Goal: Task Accomplishment & Management: Complete application form

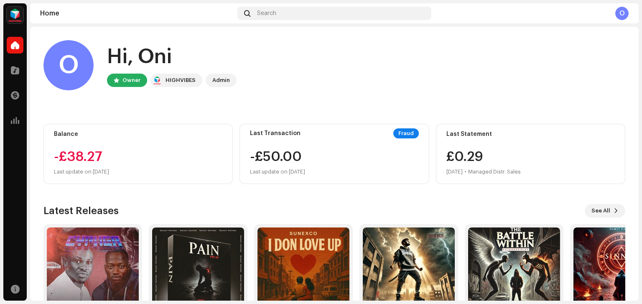
scroll to position [57, 0]
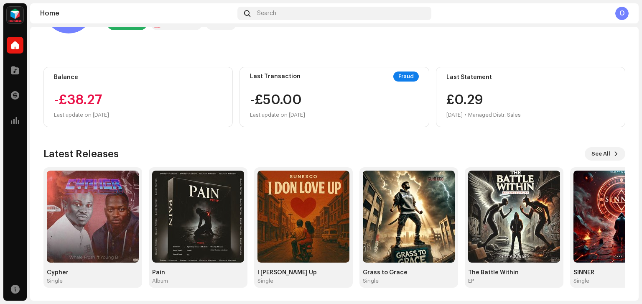
click at [17, 71] on span at bounding box center [15, 70] width 8 height 7
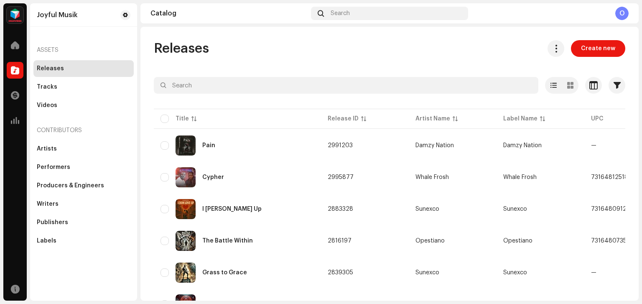
click at [13, 95] on span at bounding box center [15, 95] width 8 height 7
click at [15, 95] on span at bounding box center [15, 95] width 8 height 7
click at [12, 95] on span at bounding box center [15, 95] width 8 height 7
click at [13, 95] on span at bounding box center [15, 95] width 8 height 7
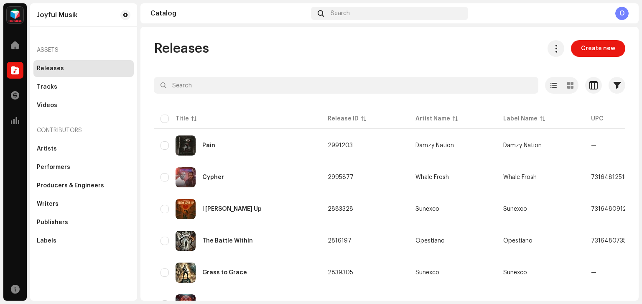
click at [18, 97] on span at bounding box center [15, 95] width 8 height 7
click at [15, 95] on span at bounding box center [15, 95] width 8 height 7
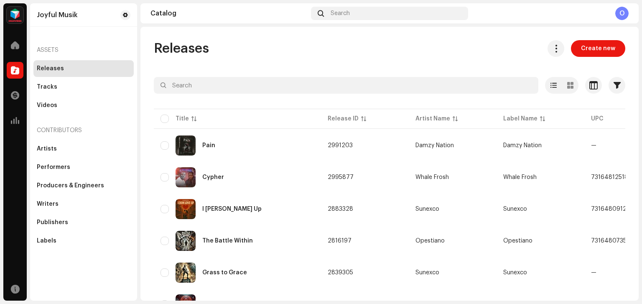
click at [17, 92] on span at bounding box center [15, 95] width 8 height 7
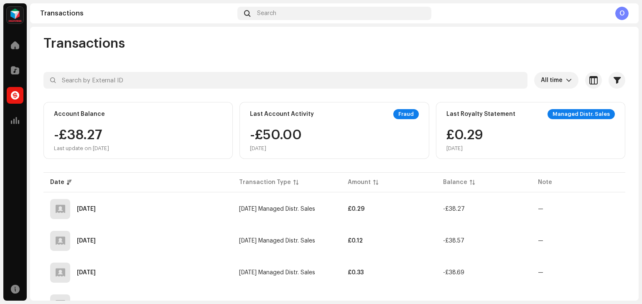
scroll to position [2, 0]
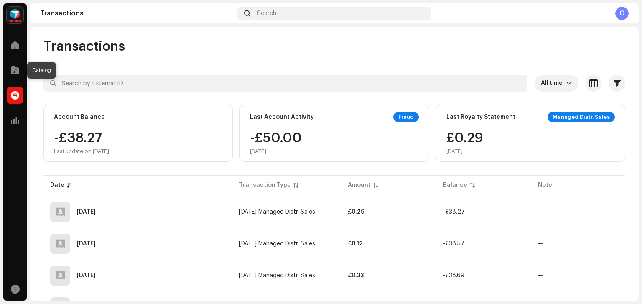
click at [18, 75] on div at bounding box center [15, 70] width 17 height 17
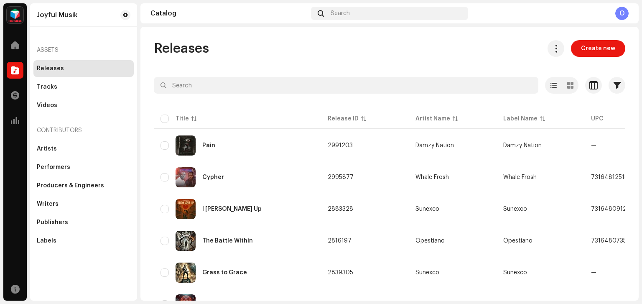
click at [592, 45] on span "Create new" at bounding box center [598, 48] width 34 height 17
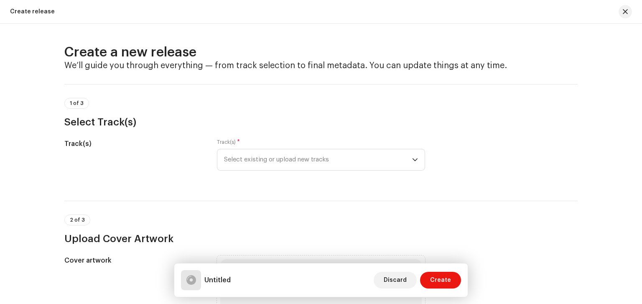
click at [404, 179] on div "Track(s) * Select existing or upload new tracks" at bounding box center [321, 160] width 208 height 42
click at [266, 141] on div "Track(s) * Select existing or upload new tracks" at bounding box center [321, 155] width 208 height 32
click at [273, 158] on span "Select existing or upload new tracks" at bounding box center [318, 159] width 188 height 21
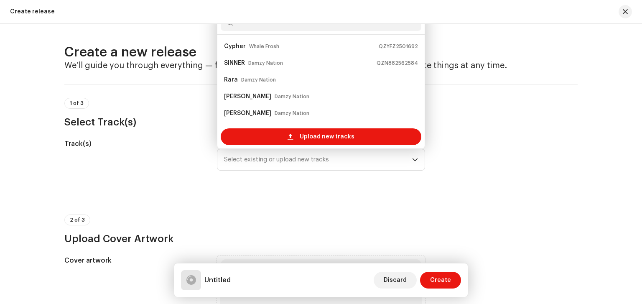
scroll to position [13, 0]
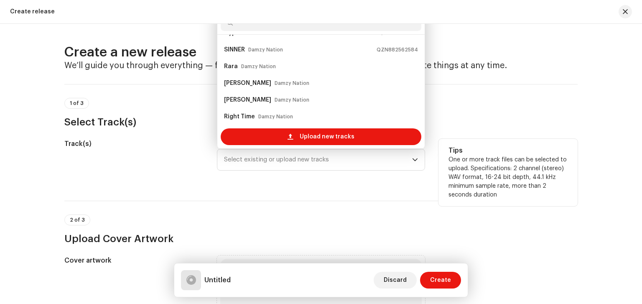
click at [302, 133] on span "Upload new tracks" at bounding box center [327, 136] width 55 height 17
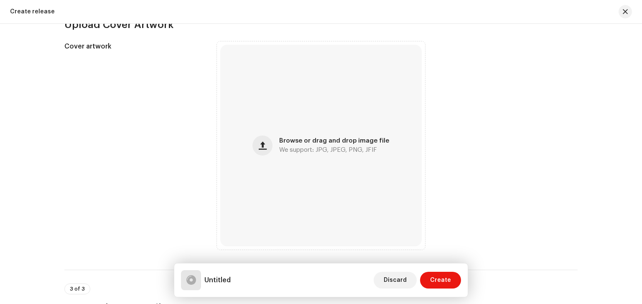
scroll to position [217, 0]
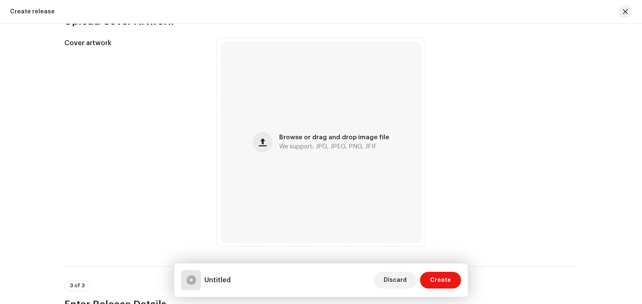
click at [264, 143] on span "button" at bounding box center [263, 142] width 8 height 7
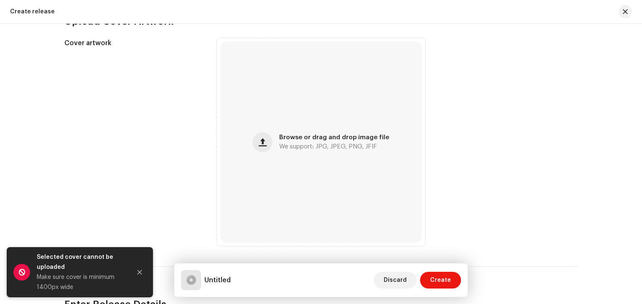
click at [137, 268] on button "Close" at bounding box center [139, 272] width 17 height 17
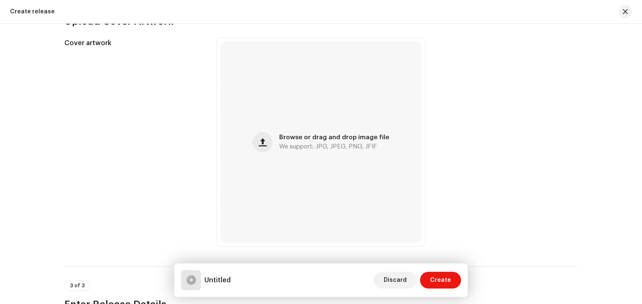
click at [297, 141] on div "Browse or drag and drop image file We support: JPG, JPEG, PNG, JFIF" at bounding box center [334, 142] width 110 height 15
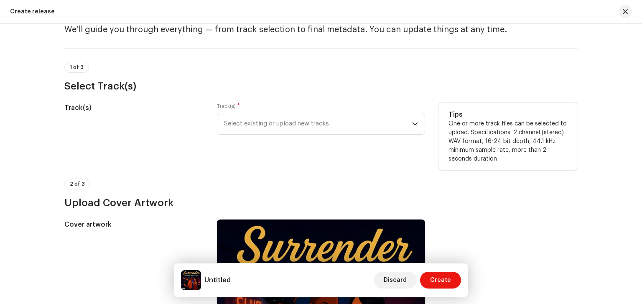
scroll to position [0, 0]
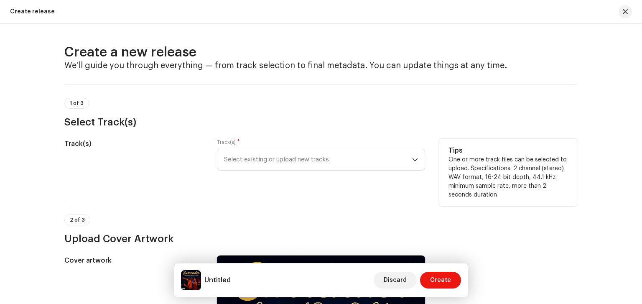
click at [255, 164] on span "Select existing or upload new tracks" at bounding box center [318, 159] width 188 height 21
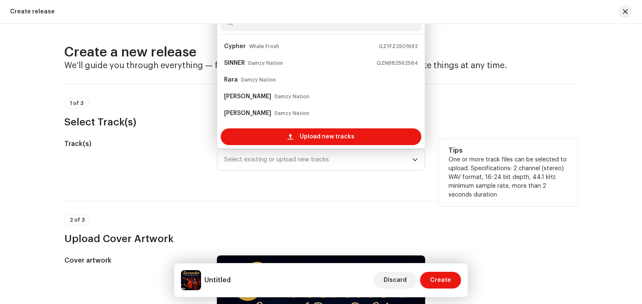
click at [297, 42] on div "Cypher Whale Frosh QZYFZ2501692" at bounding box center [321, 46] width 194 height 13
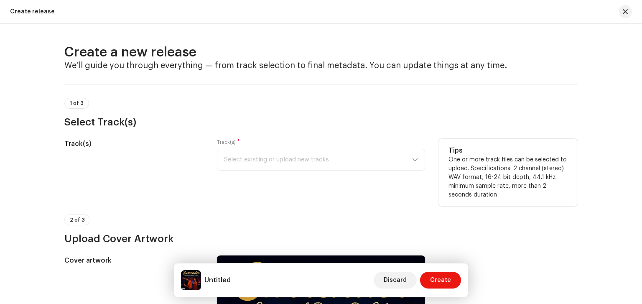
drag, startPoint x: 328, startPoint y: 159, endPoint x: 389, endPoint y: 173, distance: 63.0
click at [389, 173] on div "Track(s) * Select existing or upload new tracks" at bounding box center [321, 160] width 208 height 42
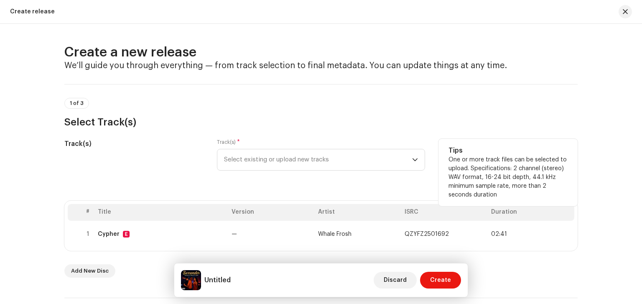
click at [415, 162] on icon "dropdown trigger" at bounding box center [415, 160] width 6 height 6
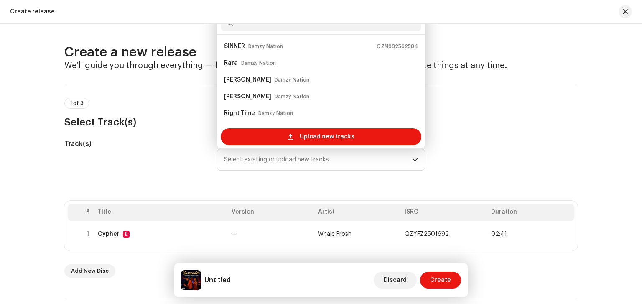
scroll to position [13, 0]
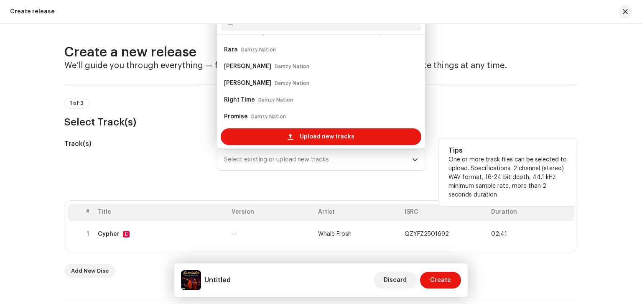
click at [327, 135] on span "Upload new tracks" at bounding box center [327, 136] width 55 height 17
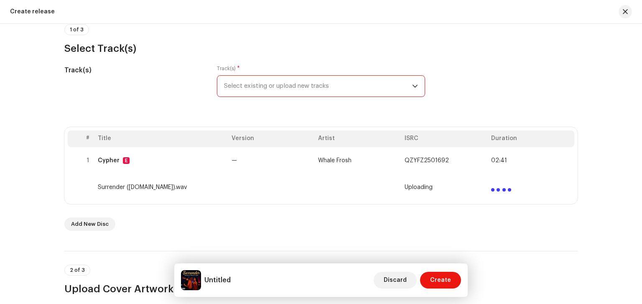
scroll to position [77, 0]
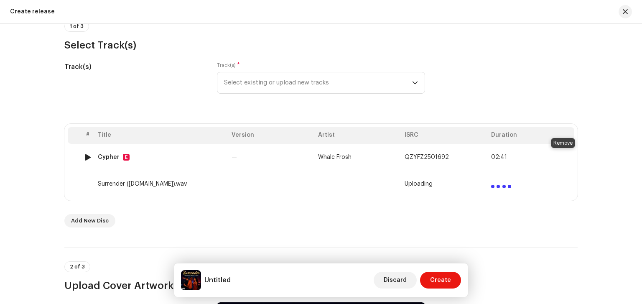
click at [561, 158] on span at bounding box center [564, 157] width 6 height 7
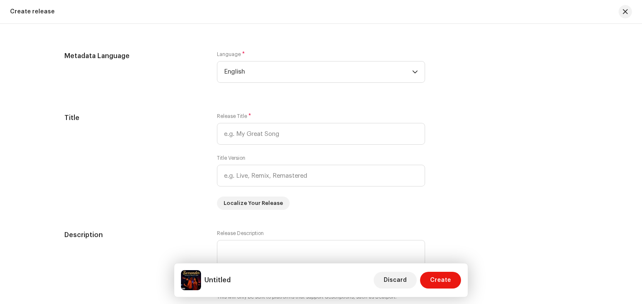
scroll to position [669, 0]
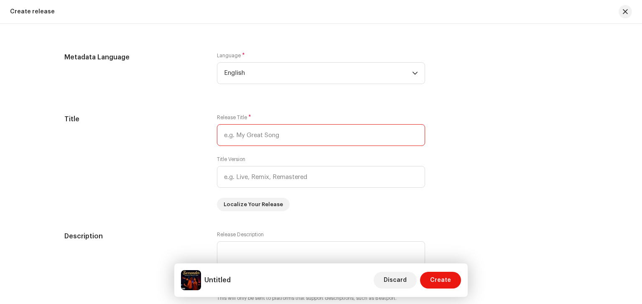
click at [295, 136] on input "text" at bounding box center [321, 135] width 208 height 22
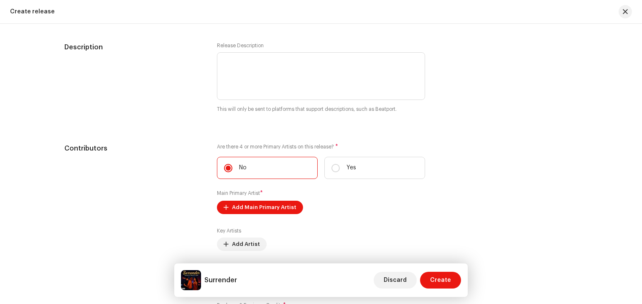
scroll to position [857, 0]
type input "Surrender"
click at [245, 208] on span "Add Main Primary Artist" at bounding box center [264, 207] width 64 height 17
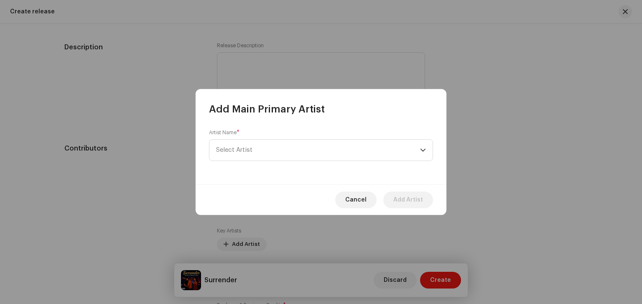
click at [231, 150] on span "Select Artist" at bounding box center [234, 150] width 36 height 6
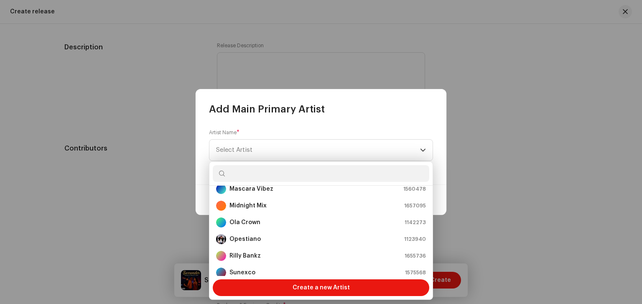
scroll to position [93, 0]
click at [265, 242] on div "Opestiano 1123940" at bounding box center [321, 238] width 210 height 10
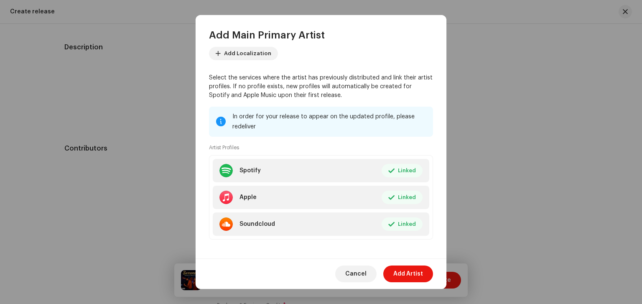
scroll to position [50, 0]
click at [415, 272] on span "Add Artist" at bounding box center [408, 273] width 30 height 17
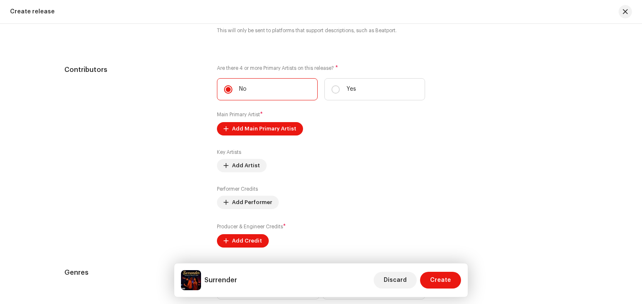
scroll to position [949, 0]
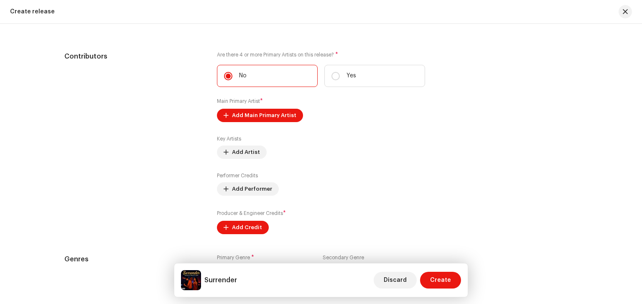
click at [251, 228] on span "Add Credit" at bounding box center [247, 227] width 30 height 17
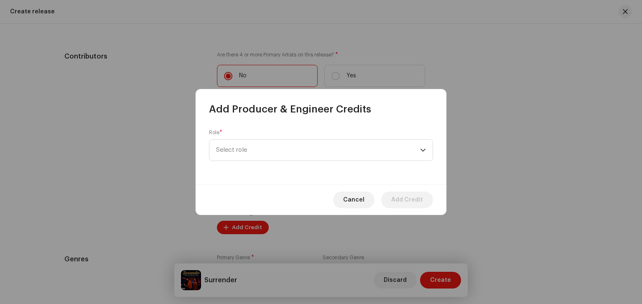
click at [287, 155] on span "Select role" at bounding box center [318, 150] width 204 height 21
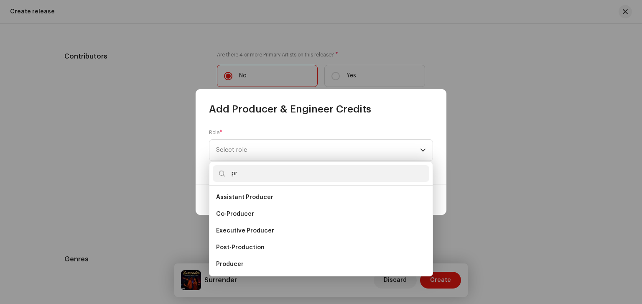
type input "pro"
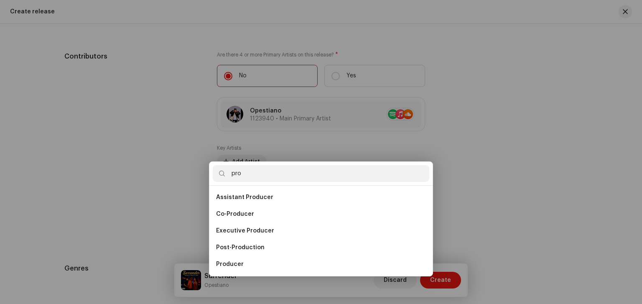
click at [243, 277] on div "Add Producer & Engineer Credits Role * Select role Cancel Add Credit" at bounding box center [321, 152] width 642 height 304
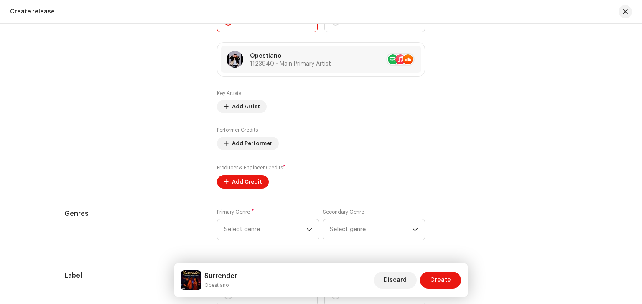
scroll to position [1006, 0]
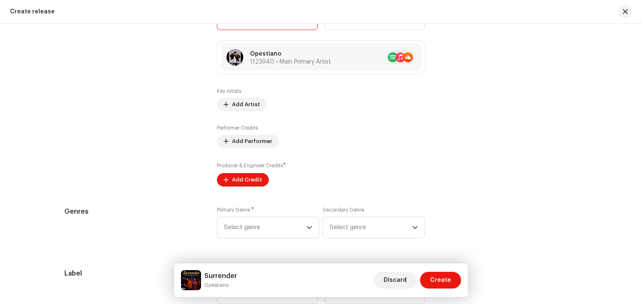
click at [246, 179] on span "Add Credit" at bounding box center [247, 179] width 30 height 17
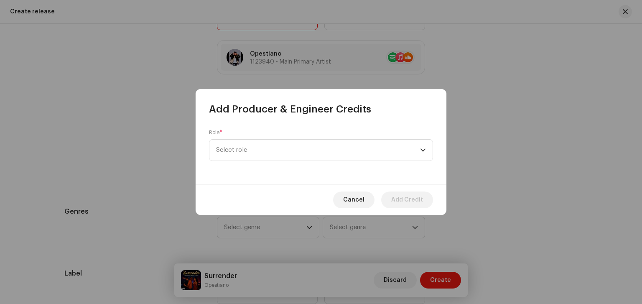
click at [308, 146] on span "Select role" at bounding box center [318, 150] width 204 height 21
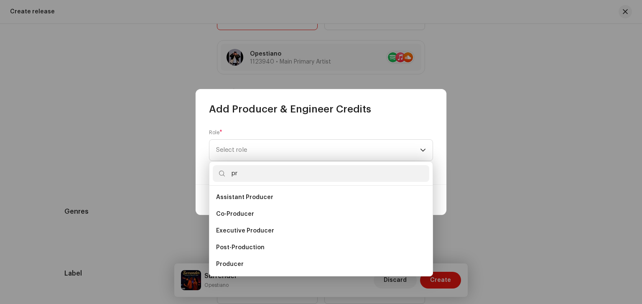
type input "pr"
click at [260, 261] on li "Producer" at bounding box center [321, 264] width 216 height 17
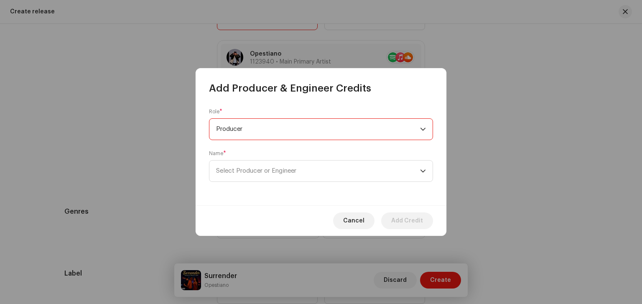
click at [310, 170] on span "Select Producer or Engineer" at bounding box center [318, 170] width 204 height 21
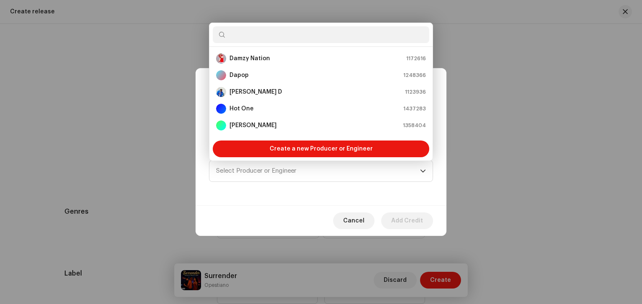
click at [249, 108] on strong "Hot One" at bounding box center [241, 108] width 24 height 8
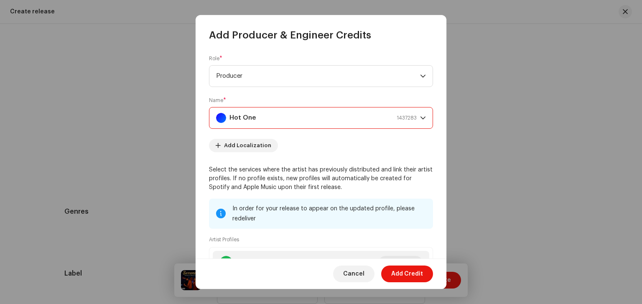
click at [412, 281] on span "Add Credit" at bounding box center [407, 273] width 32 height 17
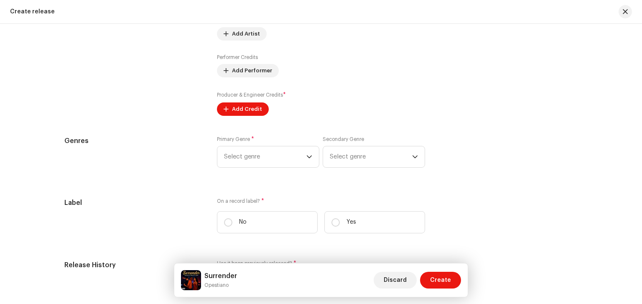
scroll to position [1078, 0]
click at [314, 158] on p-select "Select genre" at bounding box center [268, 156] width 102 height 22
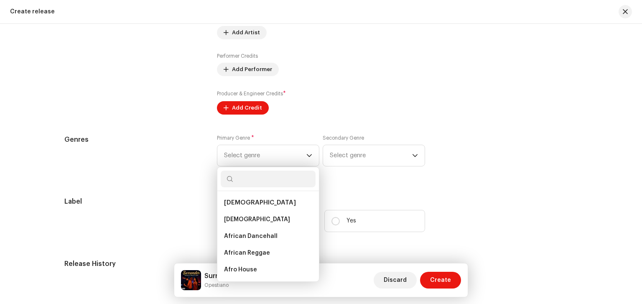
click at [308, 157] on icon "dropdown trigger" at bounding box center [309, 156] width 6 height 6
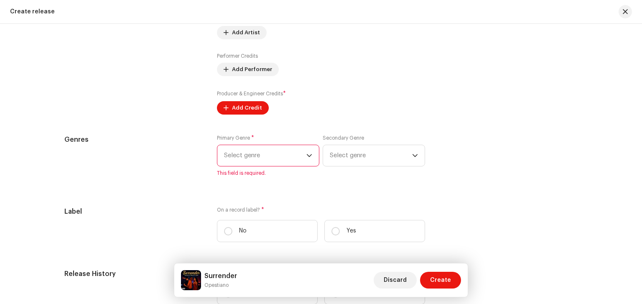
click at [308, 157] on icon "dropdown trigger" at bounding box center [309, 156] width 6 height 6
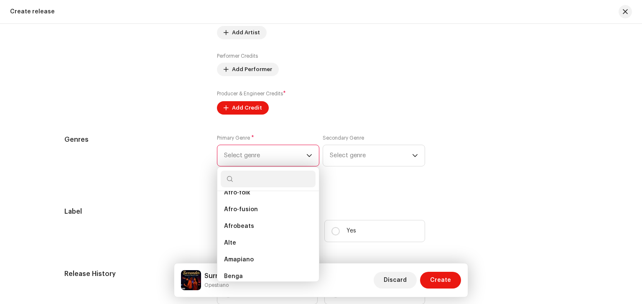
scroll to position [120, 0]
click at [275, 221] on li "Afrobeats" at bounding box center [268, 216] width 95 height 17
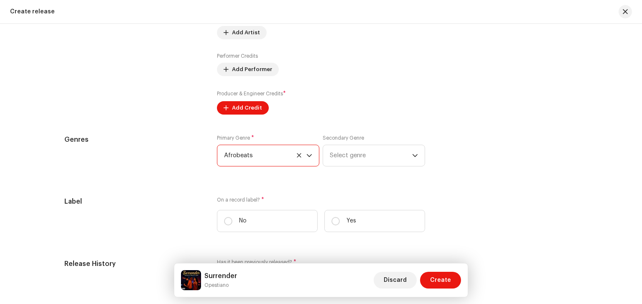
click at [372, 162] on span "Select genre" at bounding box center [371, 155] width 82 height 21
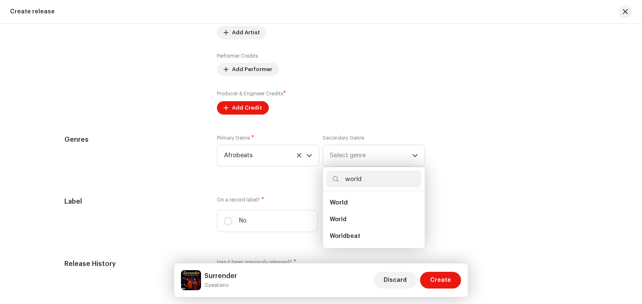
type input "world"
click at [373, 233] on li "Worldbeat" at bounding box center [373, 236] width 95 height 17
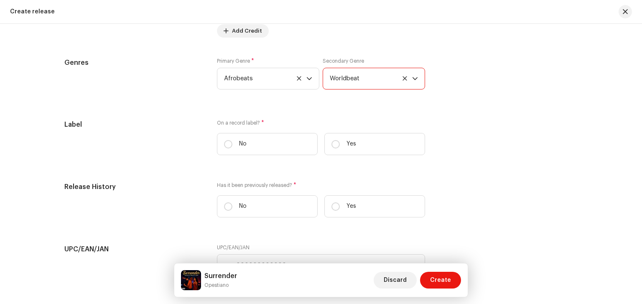
scroll to position [1192, 0]
click at [228, 142] on input "No" at bounding box center [228, 142] width 8 height 8
radio input "true"
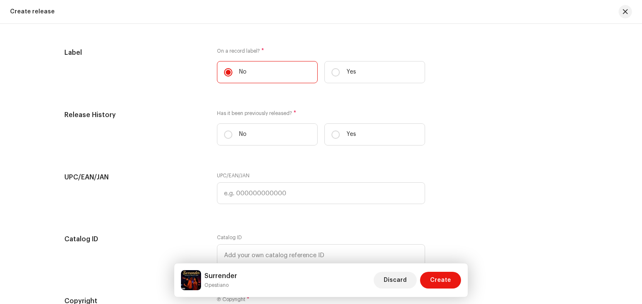
scroll to position [1267, 0]
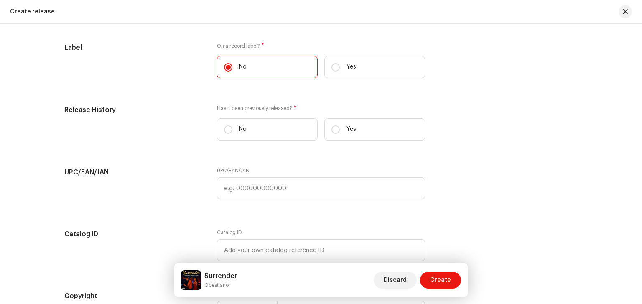
click at [226, 140] on label "No" at bounding box center [267, 129] width 101 height 22
click at [226, 134] on input "No" at bounding box center [228, 129] width 8 height 8
radio input "true"
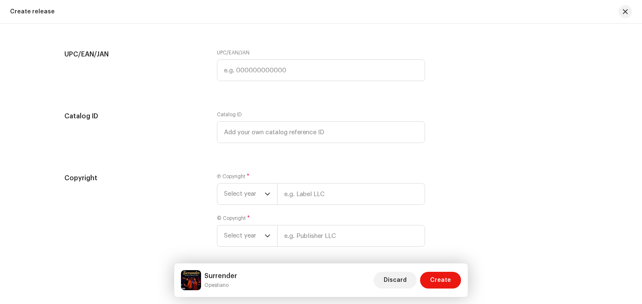
scroll to position [1413, 0]
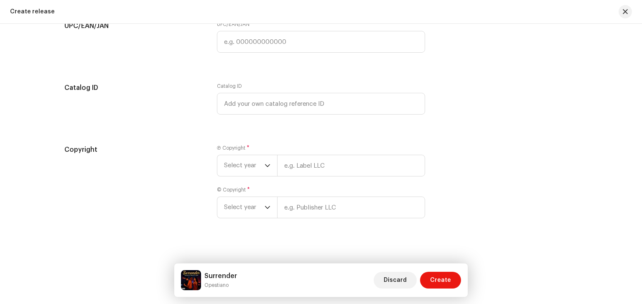
click at [265, 168] on icon "dropdown trigger" at bounding box center [267, 166] width 6 height 6
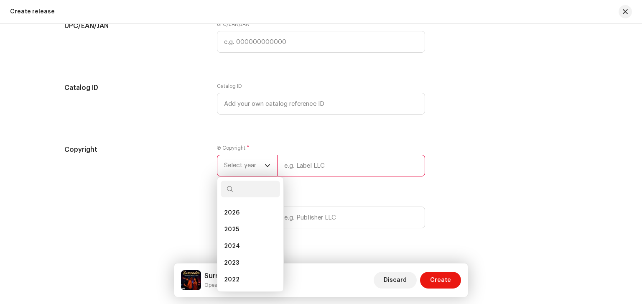
click at [255, 231] on li "2025" at bounding box center [250, 229] width 59 height 17
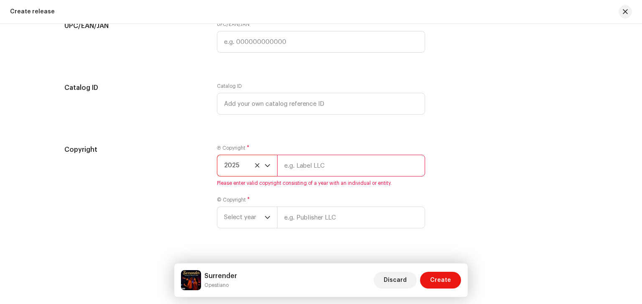
click at [333, 165] on input "text" at bounding box center [351, 166] width 148 height 22
type input "Joyfulmusik"
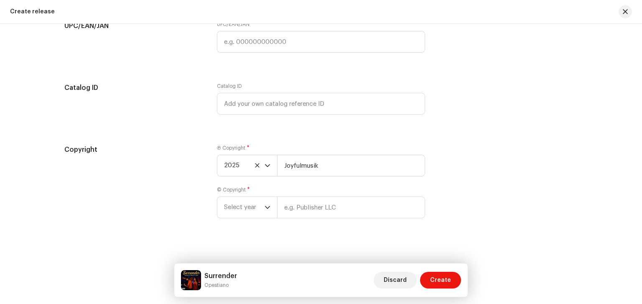
click at [258, 212] on span "Select year" at bounding box center [244, 207] width 41 height 21
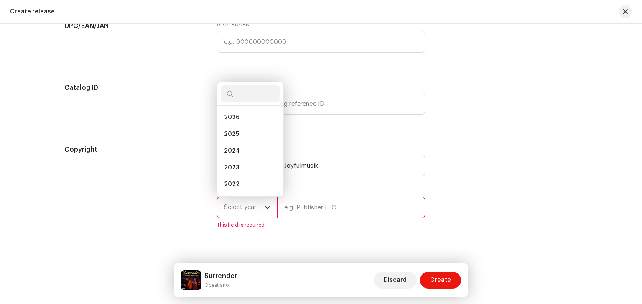
click at [261, 142] on li "2025" at bounding box center [250, 134] width 59 height 17
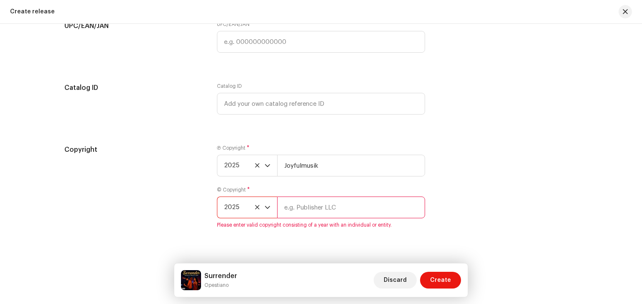
click at [318, 211] on input "text" at bounding box center [351, 207] width 148 height 22
type input "Joyfulmusik"
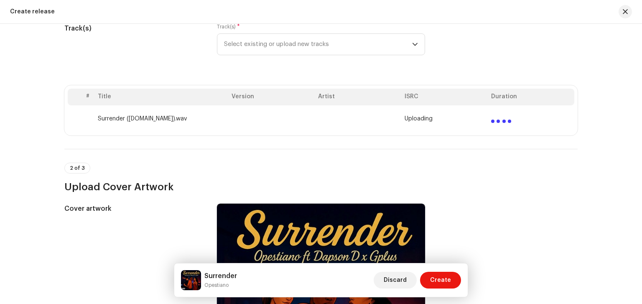
scroll to position [115, 0]
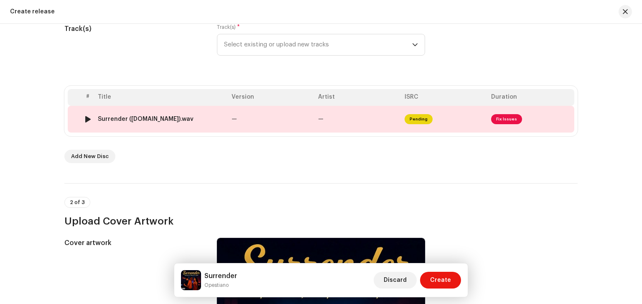
click at [288, 111] on td "—" at bounding box center [271, 119] width 86 height 27
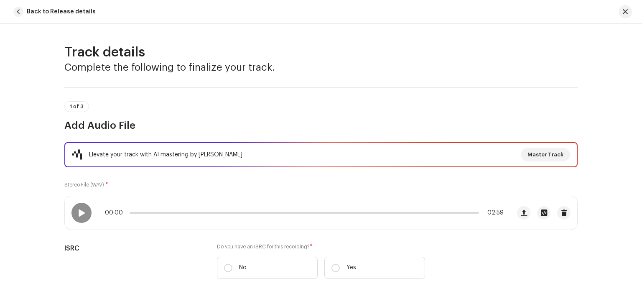
click at [229, 266] on input "No" at bounding box center [228, 268] width 8 height 8
radio input "true"
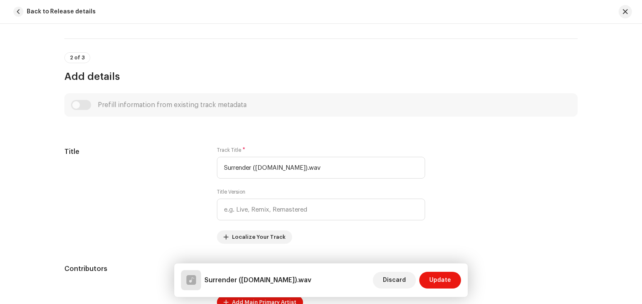
scroll to position [302, 0]
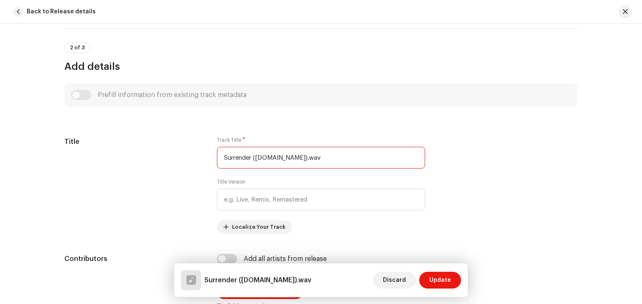
drag, startPoint x: 251, startPoint y: 155, endPoint x: 518, endPoint y: 120, distance: 269.3
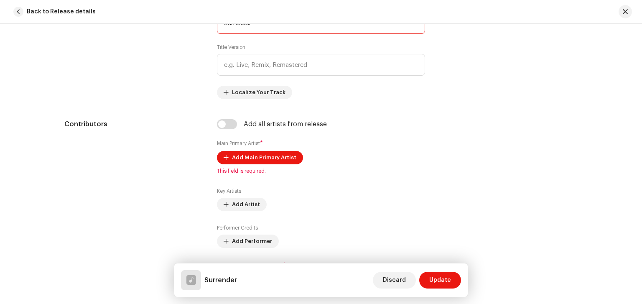
scroll to position [447, 0]
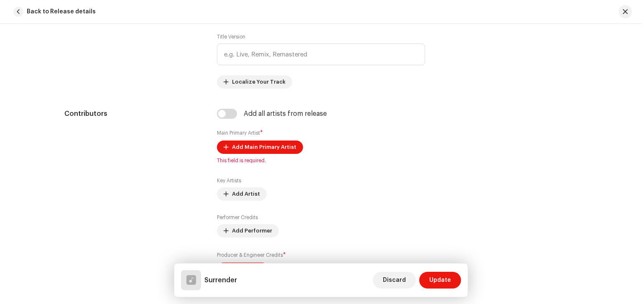
type input "Surrender"
click at [269, 144] on span "Add Main Primary Artist" at bounding box center [264, 147] width 64 height 17
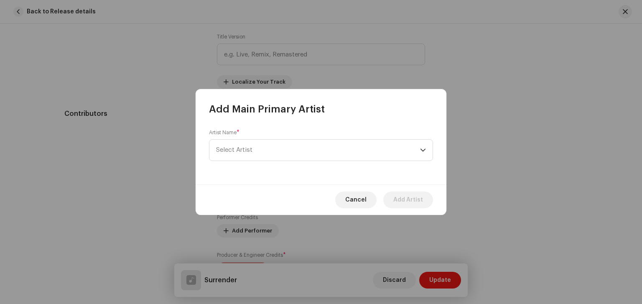
click at [268, 147] on span "Select Artist" at bounding box center [318, 150] width 204 height 21
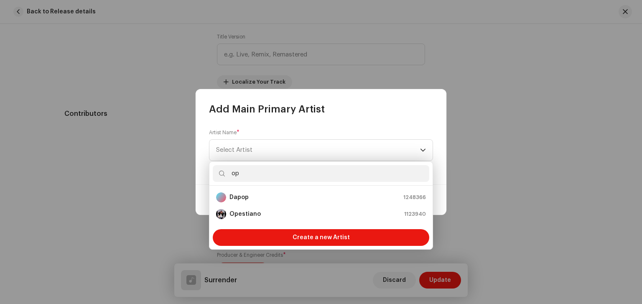
scroll to position [0, 0]
type input "op"
click at [251, 221] on li "Opestiano 1123940" at bounding box center [321, 214] width 216 height 17
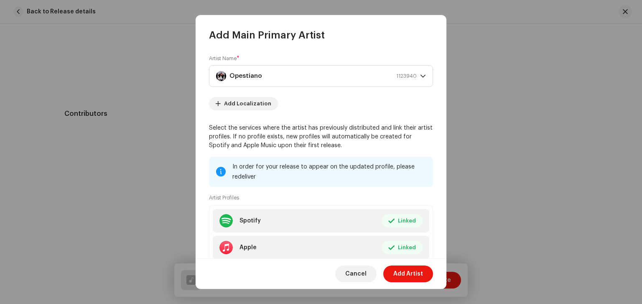
click at [408, 280] on span "Add Artist" at bounding box center [408, 273] width 30 height 17
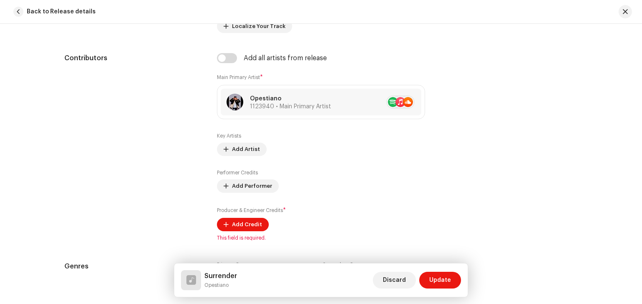
scroll to position [501, 0]
click at [244, 150] on span "Add Artist" at bounding box center [246, 150] width 28 height 17
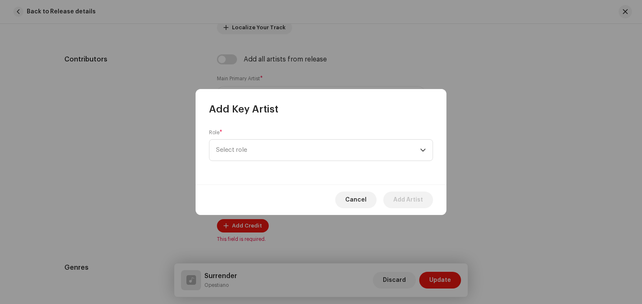
click at [263, 149] on span "Select role" at bounding box center [318, 150] width 204 height 21
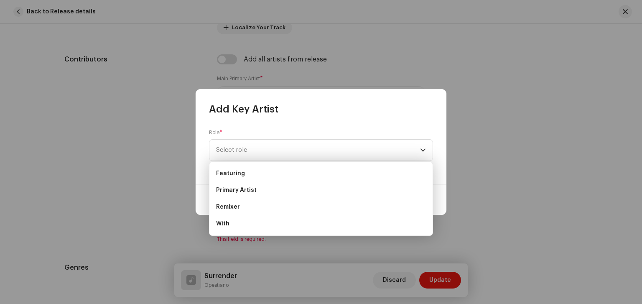
click at [235, 176] on span "Featuring" at bounding box center [230, 173] width 29 height 8
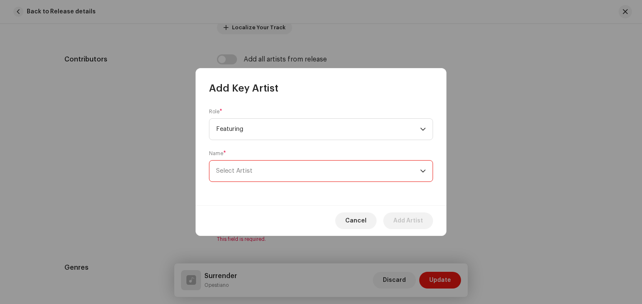
click at [235, 176] on span "Select Artist" at bounding box center [318, 170] width 204 height 21
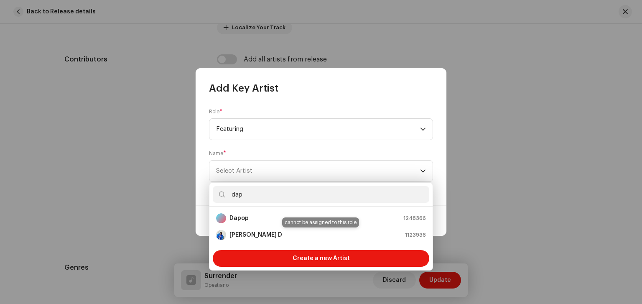
type input "dap"
click at [249, 236] on strong "[PERSON_NAME] D" at bounding box center [255, 235] width 53 height 8
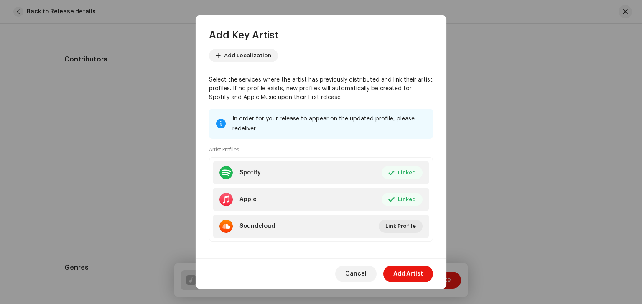
scroll to position [91, 0]
click at [417, 274] on span "Add Artist" at bounding box center [408, 273] width 30 height 17
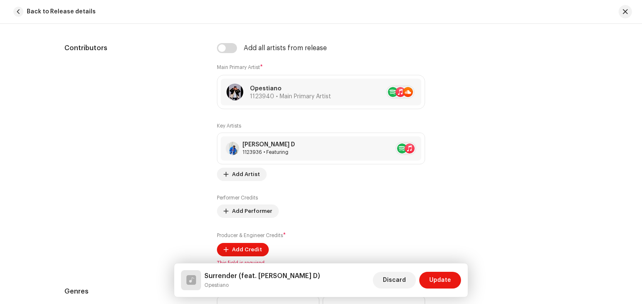
scroll to position [513, 0]
click at [232, 174] on span "Add Artist" at bounding box center [246, 173] width 28 height 17
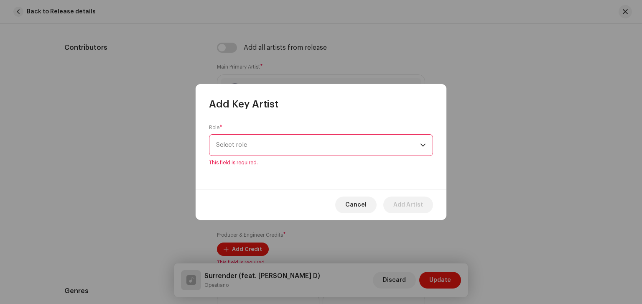
click at [242, 133] on div "Role * Select role This field is required." at bounding box center [321, 145] width 224 height 42
click at [241, 150] on span "Select role" at bounding box center [318, 145] width 204 height 21
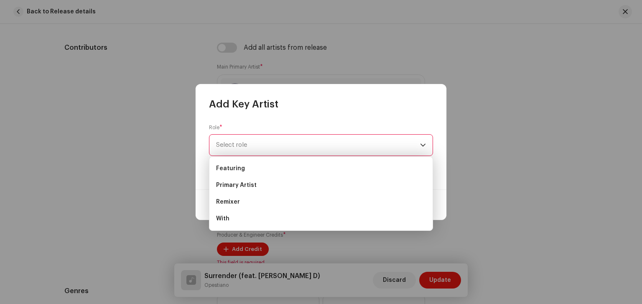
click at [236, 169] on span "Featuring" at bounding box center [230, 168] width 29 height 8
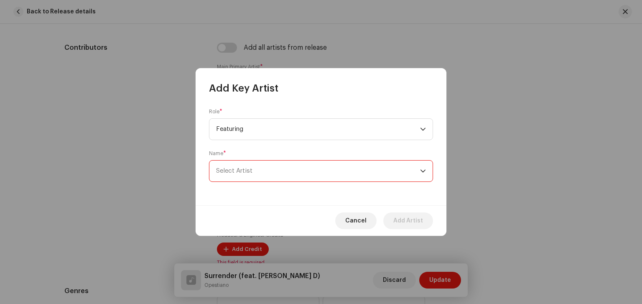
click at [236, 169] on span "Select Artist" at bounding box center [234, 171] width 36 height 6
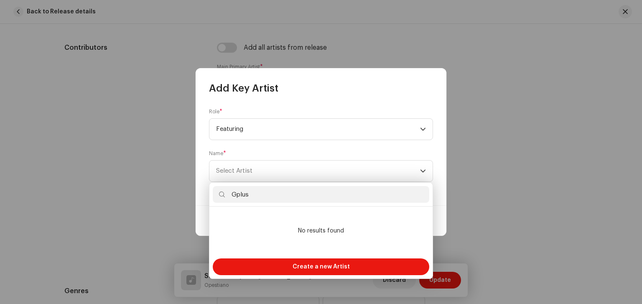
type input "Gplus"
click at [304, 262] on span "Create a new Artist" at bounding box center [320, 266] width 57 height 17
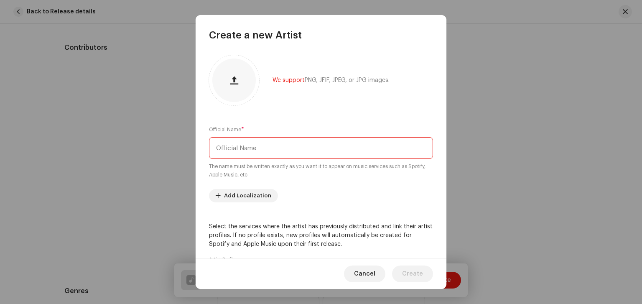
click at [286, 148] on input "text" at bounding box center [321, 148] width 224 height 22
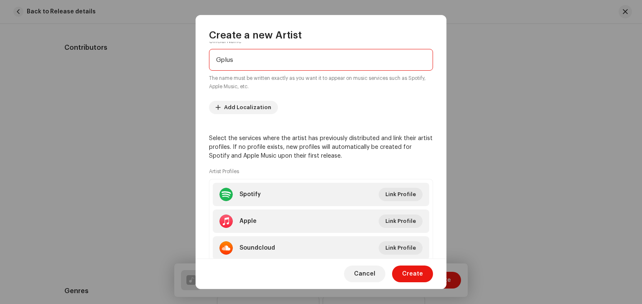
scroll to position [116, 0]
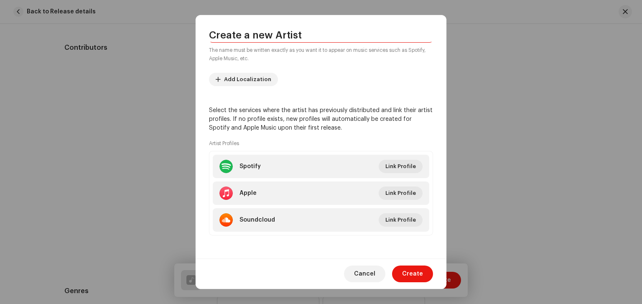
type input "Gplus"
click at [401, 165] on span "Link Profile" at bounding box center [400, 166] width 31 height 17
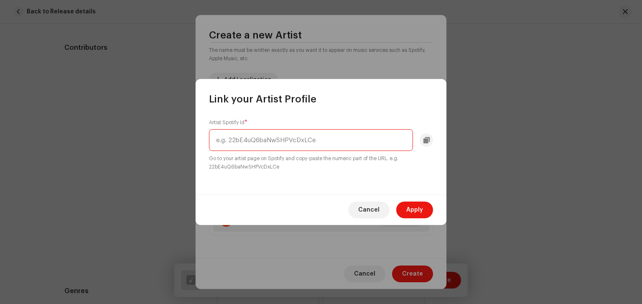
paste input "2cWCKzi4nLfIoazW07Krey"
type input "2cWCKzi4nLfIoazW07Krey"
click at [408, 203] on span "Apply" at bounding box center [414, 209] width 17 height 17
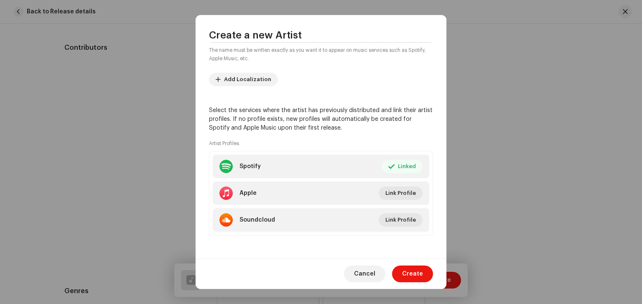
click at [400, 190] on span "Link Profile" at bounding box center [400, 193] width 31 height 17
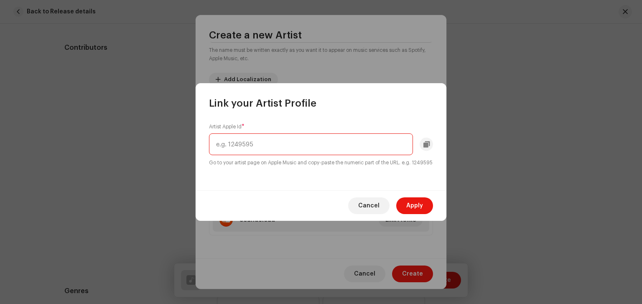
paste input "1521071587"
type input "1521071587"
click at [416, 209] on span "Apply" at bounding box center [414, 205] width 17 height 17
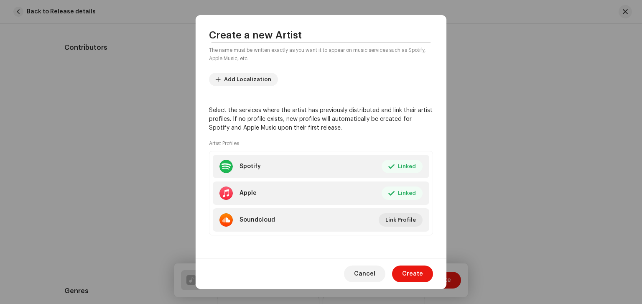
click at [414, 279] on span "Create" at bounding box center [412, 273] width 21 height 17
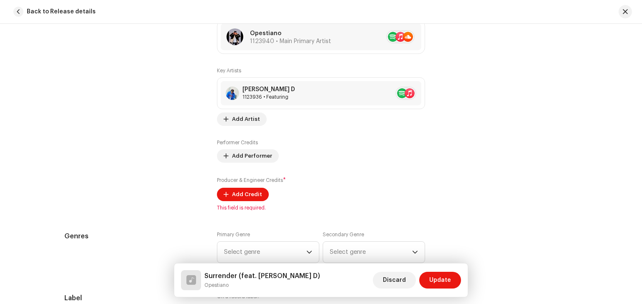
scroll to position [569, 0]
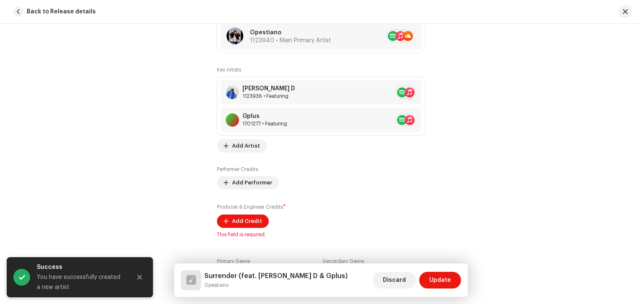
click at [250, 223] on span "Add Credit" at bounding box center [247, 221] width 30 height 17
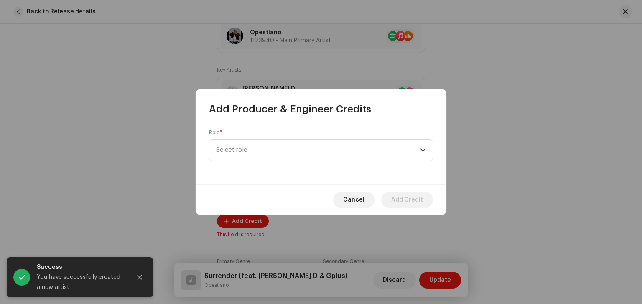
click at [318, 152] on span "Select role" at bounding box center [318, 150] width 204 height 21
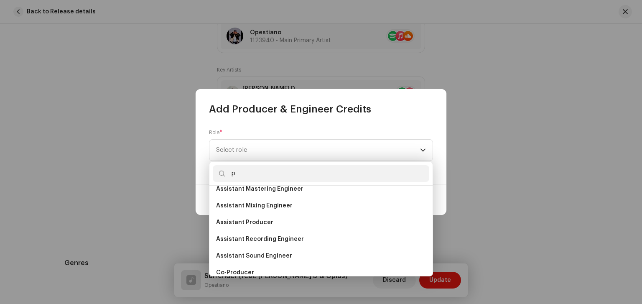
scroll to position [0, 0]
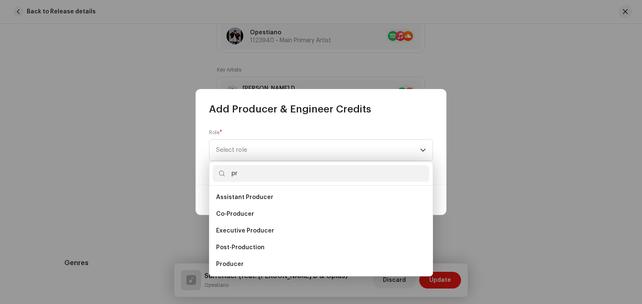
type input "pr"
click at [249, 269] on li "Producer" at bounding box center [321, 264] width 216 height 17
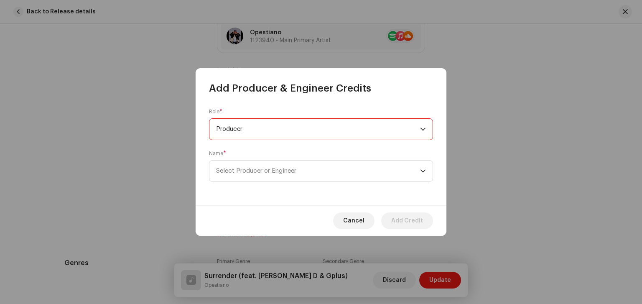
click at [358, 174] on span "Select Producer or Engineer" at bounding box center [318, 170] width 204 height 21
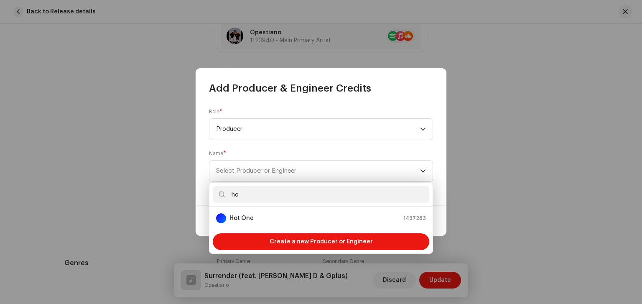
type input "ho"
click at [261, 215] on div "Hot One 1437283" at bounding box center [321, 218] width 210 height 10
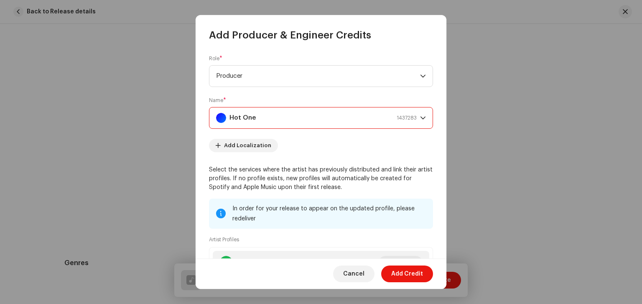
click at [409, 275] on span "Add Credit" at bounding box center [407, 273] width 32 height 17
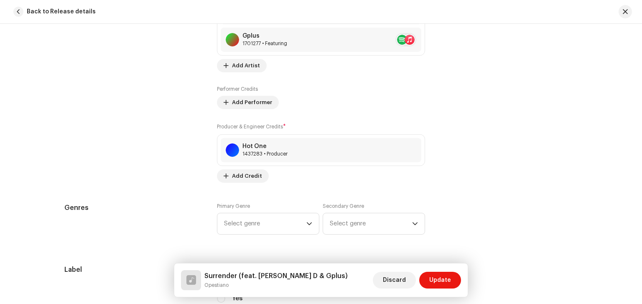
scroll to position [653, 0]
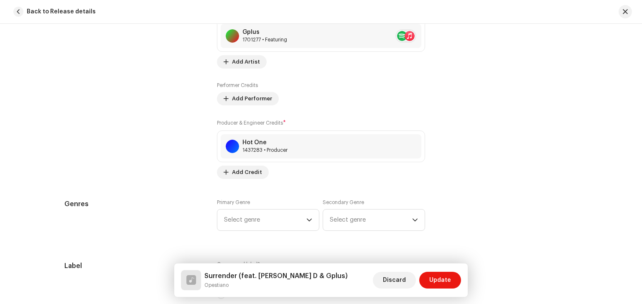
click at [295, 221] on span "Select genre" at bounding box center [265, 219] width 82 height 21
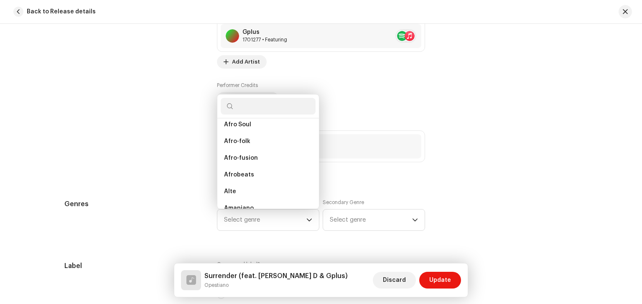
scroll to position [91, 0]
click at [264, 177] on li "Afrobeats" at bounding box center [268, 172] width 95 height 17
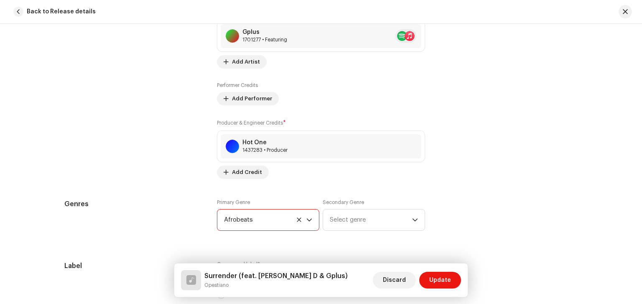
click at [376, 216] on span "Select genre" at bounding box center [371, 219] width 82 height 21
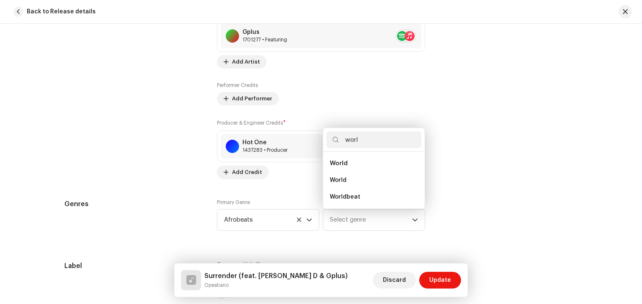
type input "worl"
click at [374, 199] on li "Worldbeat" at bounding box center [373, 196] width 95 height 17
click at [374, 218] on span "Worldbeat" at bounding box center [371, 219] width 82 height 21
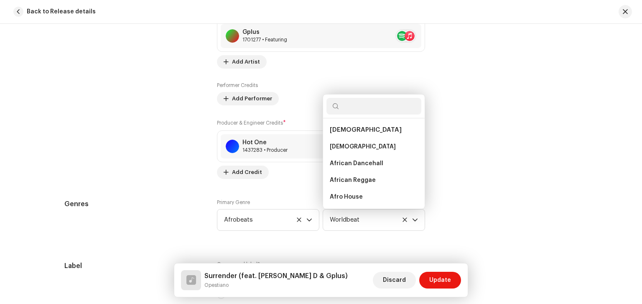
scroll to position [7867, 0]
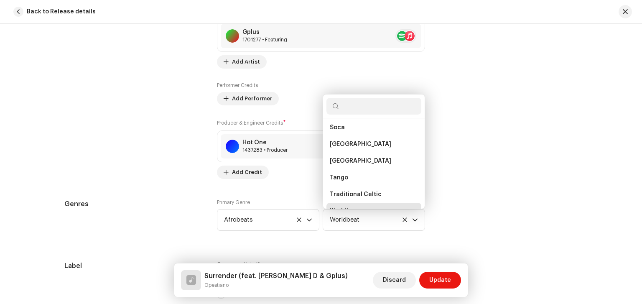
click at [391, 203] on li "Worldbeat" at bounding box center [373, 211] width 95 height 17
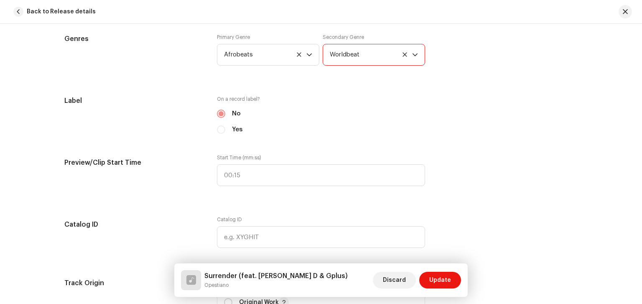
scroll to position [826, 0]
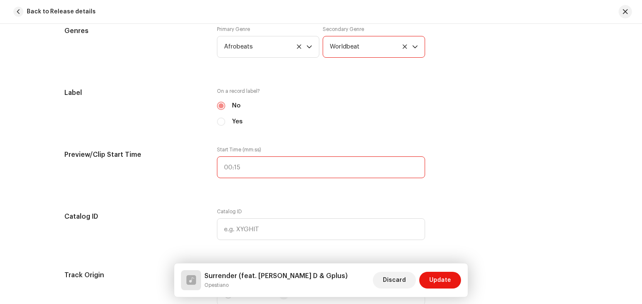
click at [370, 164] on input "text" at bounding box center [321, 167] width 208 height 22
type input "00:40"
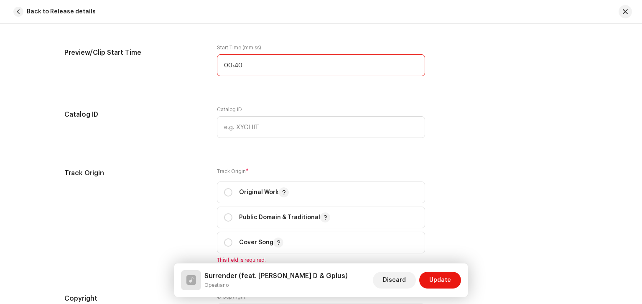
scroll to position [932, 0]
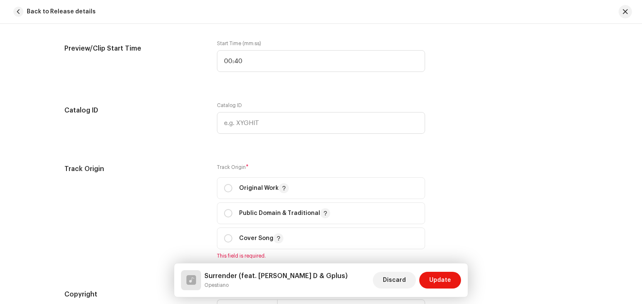
click at [381, 188] on span "Original Work" at bounding box center [321, 188] width 194 height 21
radio input "true"
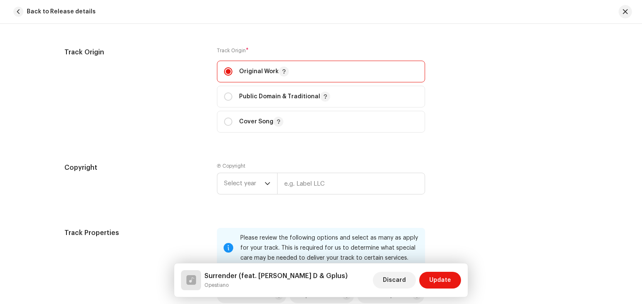
scroll to position [1051, 0]
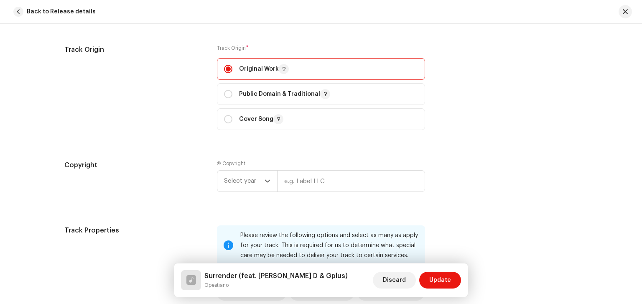
click at [260, 174] on span "Select year" at bounding box center [244, 180] width 41 height 21
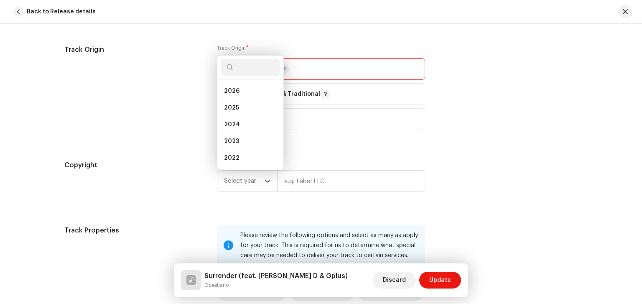
click at [250, 113] on li "2025" at bounding box center [250, 107] width 59 height 17
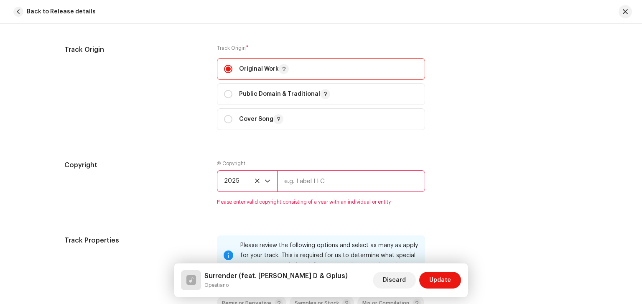
click at [334, 182] on input "text" at bounding box center [351, 181] width 148 height 22
type input "Joyfulmusik"
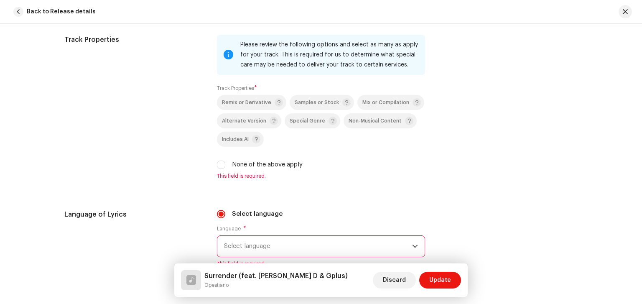
scroll to position [1256, 0]
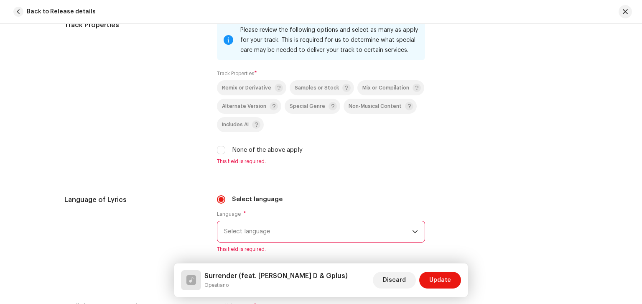
click at [219, 148] on input "None of the above apply" at bounding box center [221, 150] width 8 height 8
checkbox input "true"
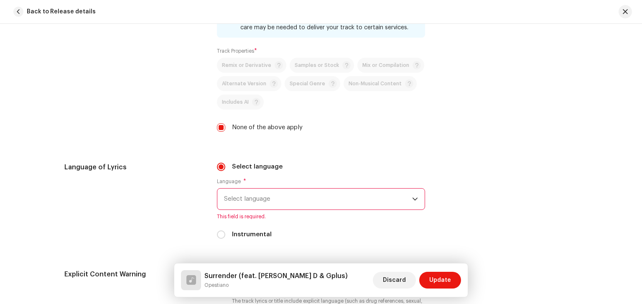
scroll to position [1284, 0]
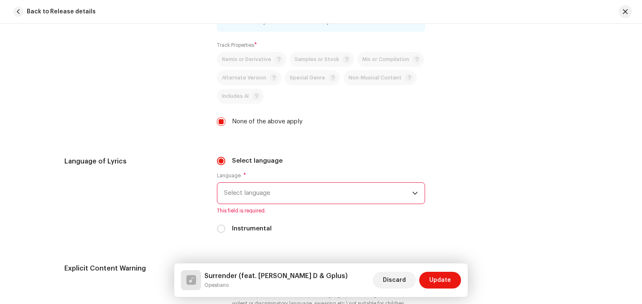
click at [344, 196] on span "Select language" at bounding box center [318, 193] width 188 height 21
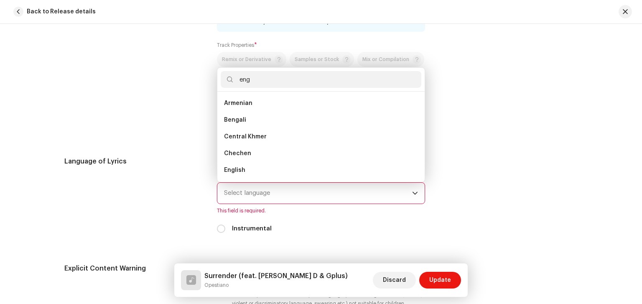
scroll to position [0, 0]
type input "eng"
click at [240, 122] on span "English" at bounding box center [234, 120] width 21 height 8
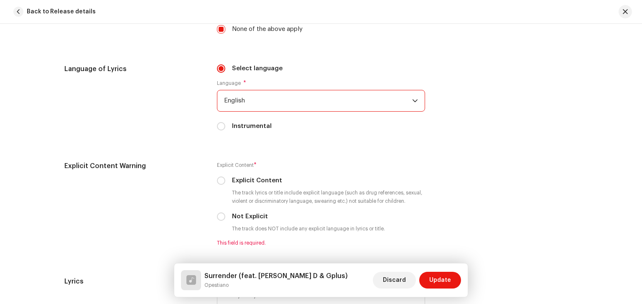
scroll to position [1385, 0]
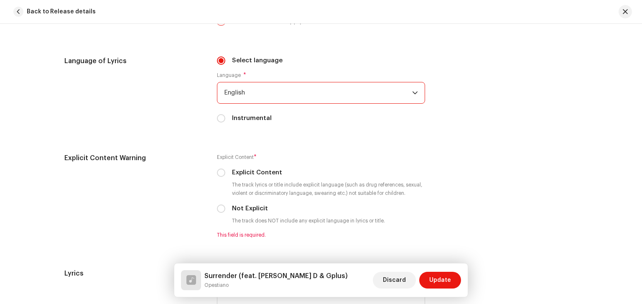
click at [217, 209] on input "Not Explicit" at bounding box center [221, 208] width 8 height 8
radio input "true"
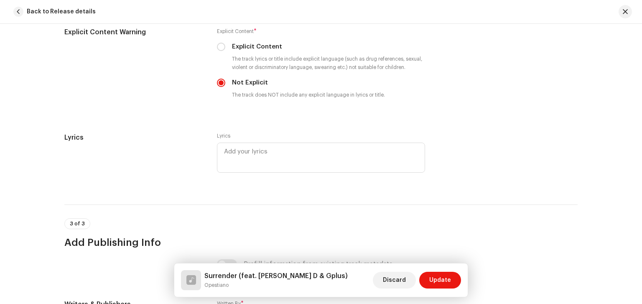
scroll to position [1513, 0]
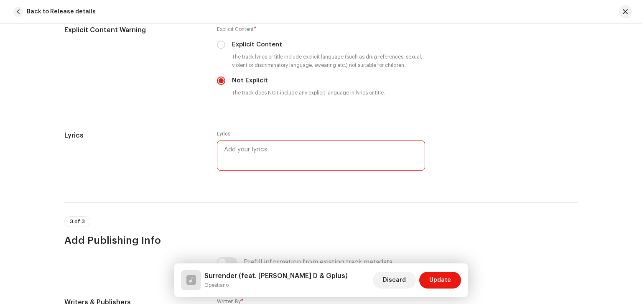
click at [364, 154] on textarea at bounding box center [321, 155] width 208 height 30
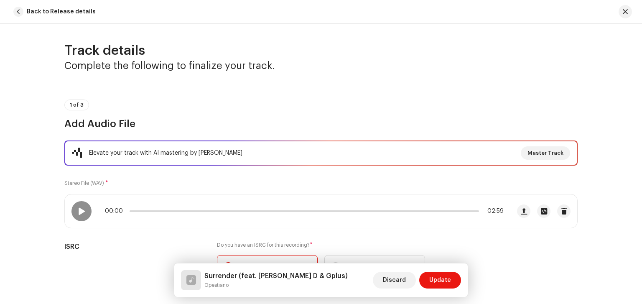
scroll to position [0, 0]
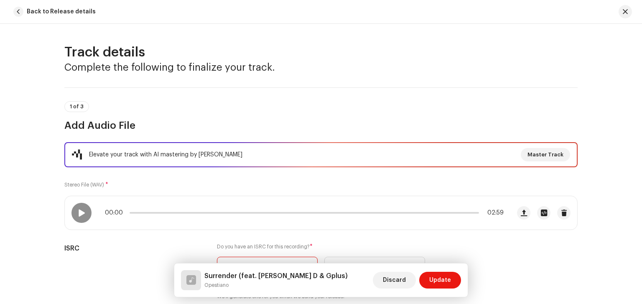
click at [83, 214] on span at bounding box center [81, 212] width 7 height 7
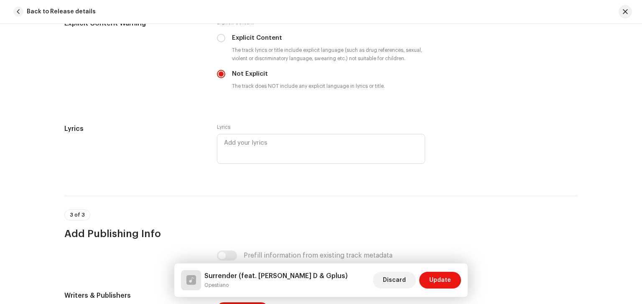
scroll to position [1518, 0]
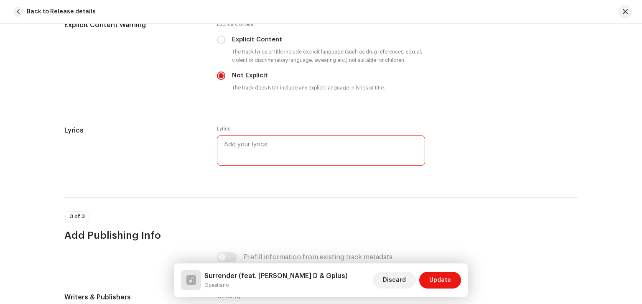
click at [323, 146] on textarea at bounding box center [321, 150] width 208 height 30
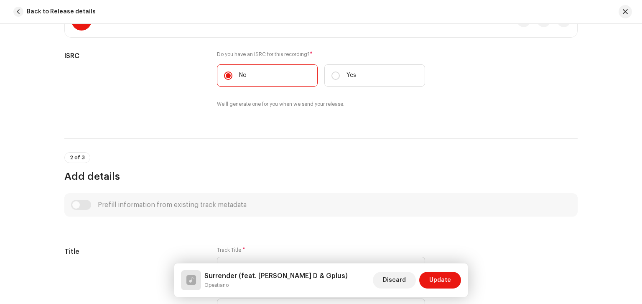
scroll to position [0, 0]
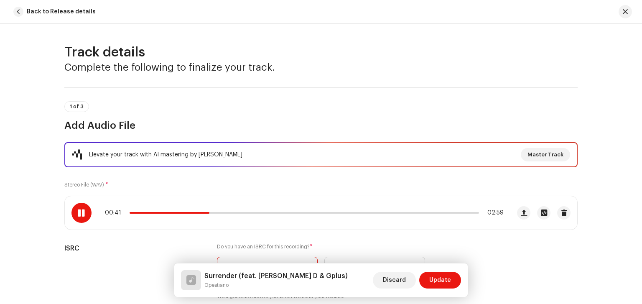
click at [81, 211] on span at bounding box center [81, 212] width 7 height 7
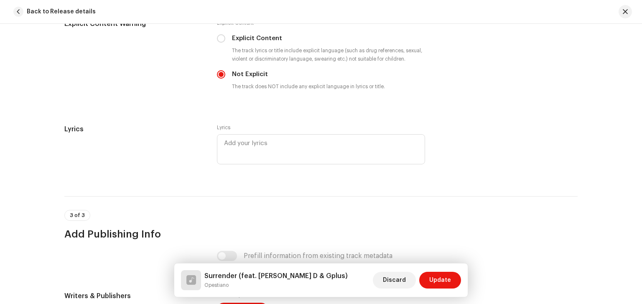
scroll to position [1492, 0]
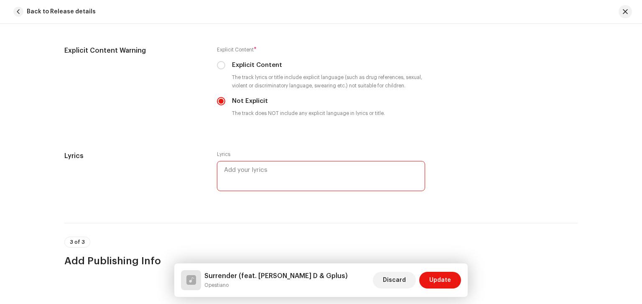
click at [326, 182] on textarea at bounding box center [321, 176] width 208 height 30
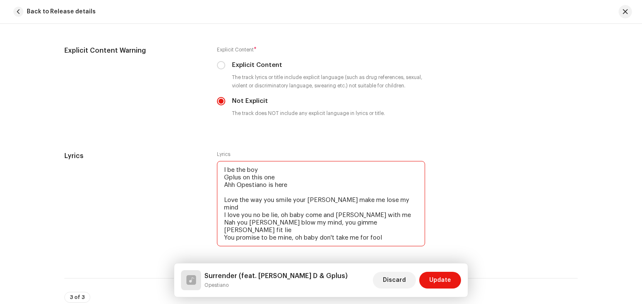
drag, startPoint x: 221, startPoint y: 237, endPoint x: 344, endPoint y: 244, distance: 123.5
click at [344, 244] on textarea "I be the boy Gplus on this one Ahh Opestiano is here Love the way you smile you…" at bounding box center [321, 203] width 208 height 85
click at [349, 240] on textarea "I be the boy Gplus on this one Ahh Opestiano is here Love the way you smile you…" at bounding box center [321, 203] width 208 height 85
click at [357, 239] on textarea "I be the boy Gplus on this one Ahh Opestiano is here Love the way you smile you…" at bounding box center [321, 203] width 208 height 85
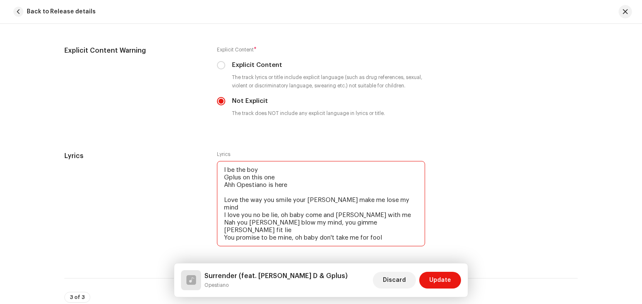
click at [357, 239] on textarea "I be the boy Gplus on this one Ahh Opestiano is here Love the way you smile you…" at bounding box center [321, 203] width 208 height 85
click at [355, 237] on textarea "I be the boy Gplus on this one Ahh Opestiano is here Love the way you smile you…" at bounding box center [321, 203] width 208 height 85
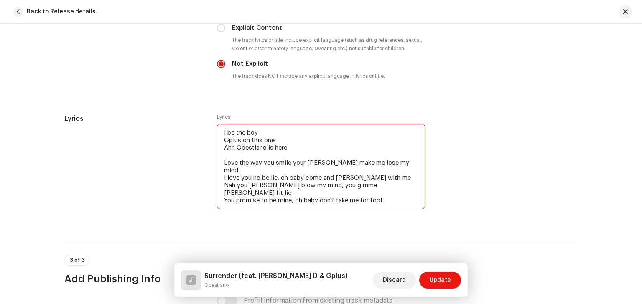
scroll to position [1539, 0]
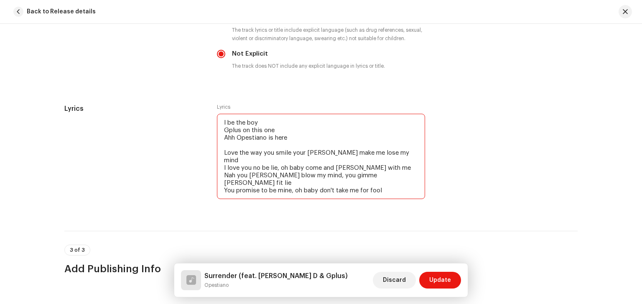
click at [400, 166] on textarea "I be the boy Gplus on this one Ahh Opestiano is here Love the way you smile you…" at bounding box center [321, 156] width 208 height 85
click at [344, 191] on textarea "I be the boy Gplus on this one Ahh Opestiano is here Love the way you smile you…" at bounding box center [321, 156] width 208 height 85
click at [374, 190] on textarea "I be the boy Gplus on this one Ahh Opestiano is here Love the way you smile you…" at bounding box center [321, 156] width 208 height 85
click at [334, 188] on textarea "I be the boy Gplus on this one Ahh Opestiano is here Love the way you smile you…" at bounding box center [321, 156] width 208 height 85
click at [366, 191] on textarea "I be the boy Gplus on this one Ahh Opestiano is here Love the way you smile you…" at bounding box center [321, 156] width 208 height 85
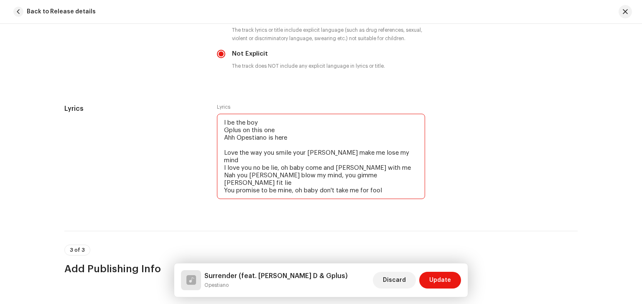
click at [366, 191] on textarea "I be the boy Gplus on this one Ahh Opestiano is here Love the way you smile you…" at bounding box center [321, 156] width 208 height 85
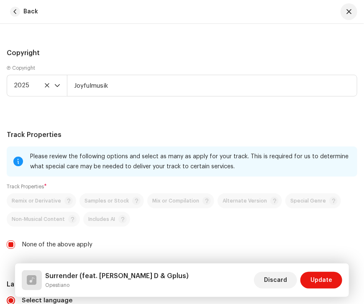
drag, startPoint x: 385, startPoint y: 173, endPoint x: 137, endPoint y: 117, distance: 253.9
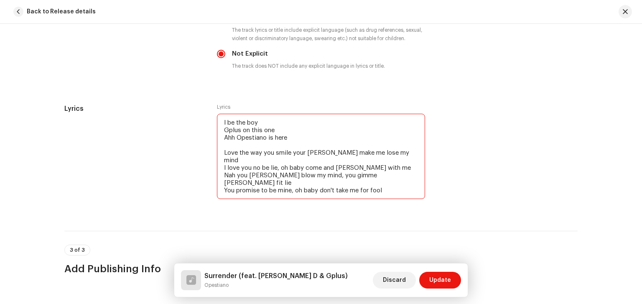
click at [341, 187] on textarea "I be the boy Gplus on this one Ahh Opestiano is here Love the way you smile you…" at bounding box center [321, 156] width 208 height 85
click at [341, 191] on textarea "I be the boy Gplus on this one Ahh Opestiano is here Love the way you smile you…" at bounding box center [321, 156] width 208 height 85
drag, startPoint x: 341, startPoint y: 191, endPoint x: 187, endPoint y: 125, distance: 168.3
click at [187, 125] on div "Lyrics" at bounding box center [133, 157] width 139 height 107
click at [348, 189] on textarea "I be the boy Gplus on this one Ahh Opestiano is here Love the way you smile you…" at bounding box center [321, 156] width 208 height 85
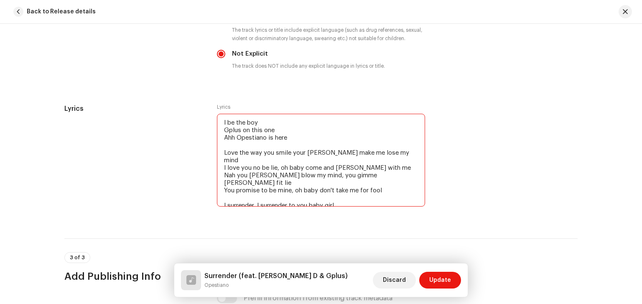
paste textarea "1521071587"
drag, startPoint x: 255, startPoint y: 198, endPoint x: 219, endPoint y: 197, distance: 36.4
click at [219, 197] on textarea "I be the boy Gplus on this one Ahh Opestiano is here Love the way you smile you…" at bounding box center [321, 160] width 208 height 93
drag, startPoint x: 221, startPoint y: 190, endPoint x: 344, endPoint y: 196, distance: 123.0
click at [344, 196] on textarea "I be the boy Gplus on this one Ahh Opestiano is here Love the way you smile you…" at bounding box center [321, 160] width 208 height 93
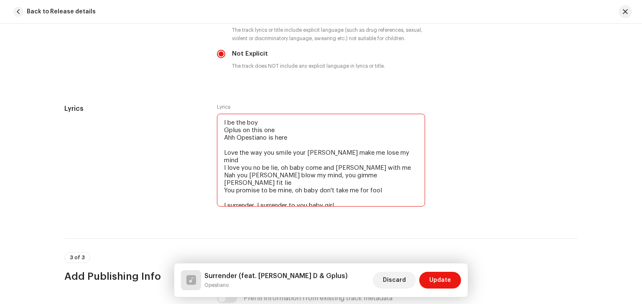
click at [240, 198] on textarea "I be the boy Gplus on this one Ahh Opestiano is here Love the way you smile you…" at bounding box center [321, 160] width 208 height 93
paste textarea "I surrender, I surrender to you baby girl"
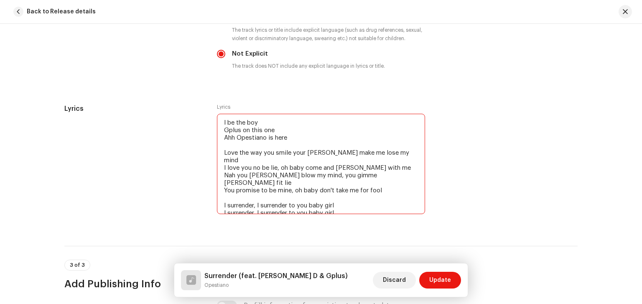
paste textarea "I surrender, I surrender to you baby girl"
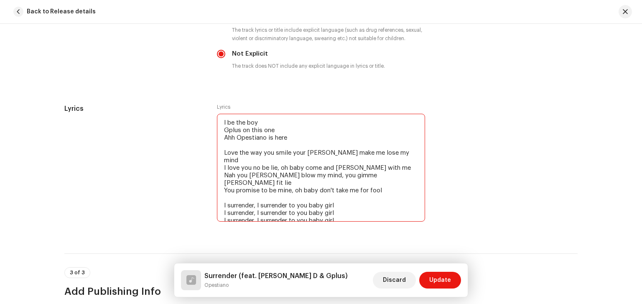
click at [333, 211] on textarea "I be the boy Gplus on this one Ahh Opestiano is here Love the way you smile you…" at bounding box center [321, 168] width 208 height 108
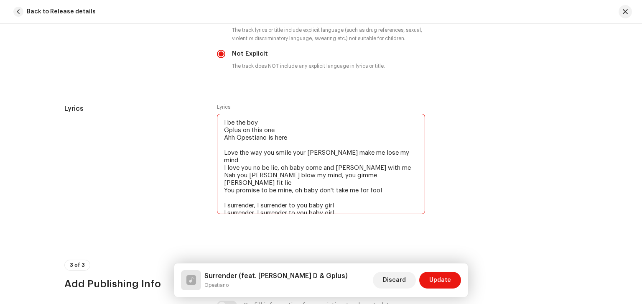
paste textarea "I surrender, I surrender to you baby girl"
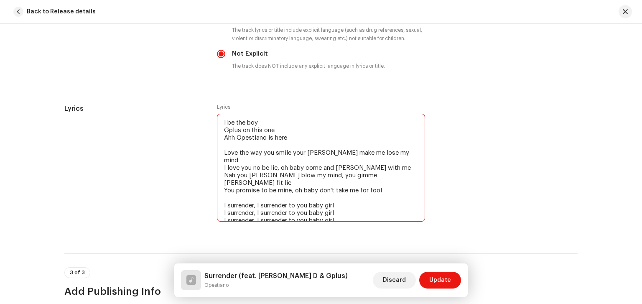
paste textarea "I surrender, I surrender to you baby girl"
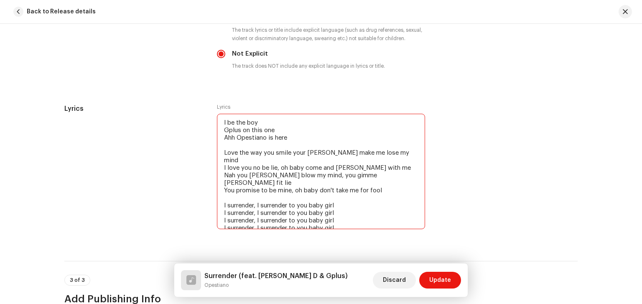
click at [350, 221] on textarea "I be the boy Gplus on this one Ahh Opestiano is here Love the way you smile you…" at bounding box center [321, 171] width 208 height 115
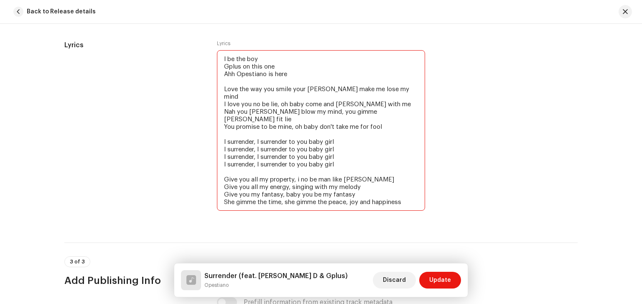
scroll to position [1604, 0]
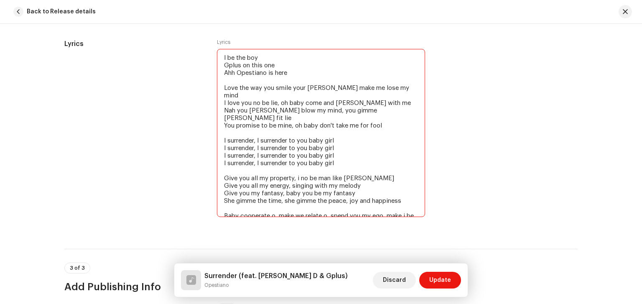
click at [277, 200] on textarea "I be the boy Gplus on this one Ahh Opestiano is here Love the way you smile you…" at bounding box center [321, 133] width 208 height 168
click at [276, 201] on textarea "I be the boy Gplus on this one Ahh Opestiano is here Love the way you smile you…" at bounding box center [321, 133] width 208 height 168
click at [274, 212] on textarea "I be the boy Gplus on this one Ahh Opestiano is here Love the way you smile you…" at bounding box center [321, 133] width 208 height 168
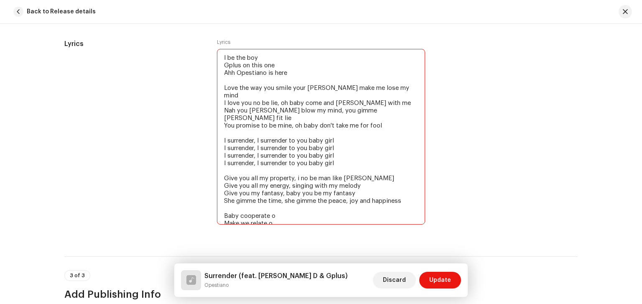
click at [282, 221] on textarea "I be the boy Gplus on this one Ahh Opestiano is here Love the way you smile you…" at bounding box center [321, 136] width 208 height 175
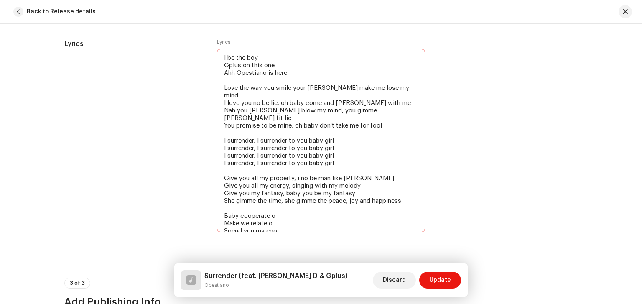
click at [285, 225] on textarea "I be the boy Gplus on this one Ahh Opestiano is here Love the way you smile you…" at bounding box center [321, 140] width 208 height 183
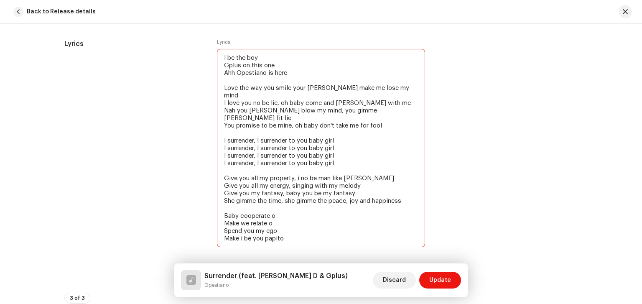
drag, startPoint x: 344, startPoint y: 239, endPoint x: 220, endPoint y: 244, distance: 123.8
click at [220, 244] on textarea "I be the boy Gplus on this one Ahh Opestiano is here Love the way you smile you…" at bounding box center [321, 148] width 208 height 198
click at [343, 240] on textarea "I be the boy Gplus on this one Ahh Opestiano is here Love the way you smile you…" at bounding box center [321, 148] width 208 height 198
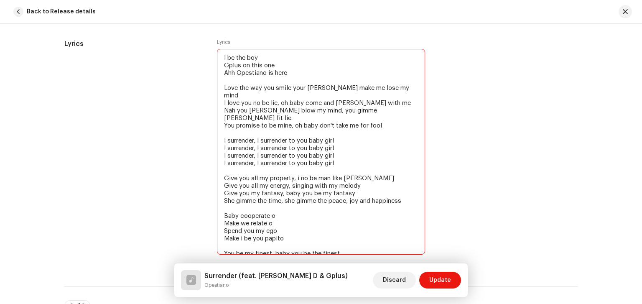
paste textarea "You be my finest, baby you be the finest"
drag, startPoint x: 219, startPoint y: 89, endPoint x: 341, endPoint y: 148, distance: 135.1
click at [341, 148] on textarea "I be the boy Gplus on this one Ahh Opestiano is here Love the way you smile you…" at bounding box center [321, 159] width 208 height 221
click at [247, 257] on textarea "I be the boy Gplus on this one Ahh Opestiano is here Love the way you smile you…" at bounding box center [321, 159] width 208 height 221
paste textarea "Love the way you smile your [PERSON_NAME] make me lose my mind I love you no be…"
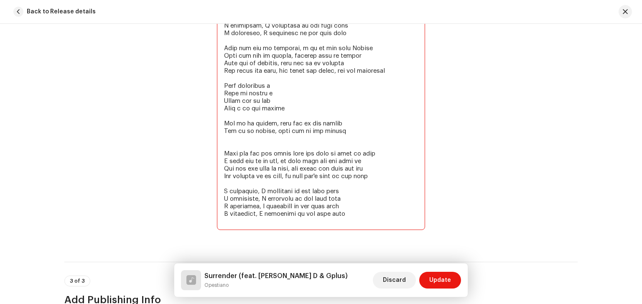
scroll to position [1719, 0]
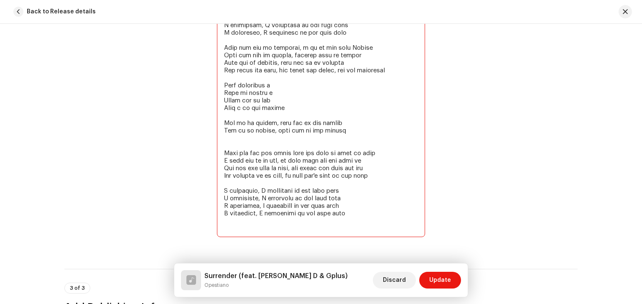
paste textarea "Girl I surrender for you Anything wey you want I buy for you For your love I fi…"
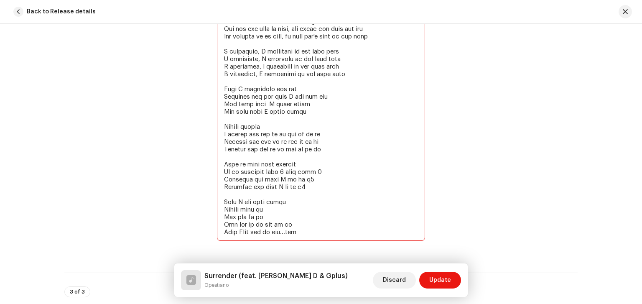
scroll to position [1859, 0]
click at [249, 174] on textarea at bounding box center [321, 17] width 208 height 446
click at [255, 173] on textarea at bounding box center [321, 17] width 208 height 446
click at [313, 179] on textarea at bounding box center [321, 17] width 208 height 446
click at [236, 232] on textarea at bounding box center [321, 17] width 208 height 446
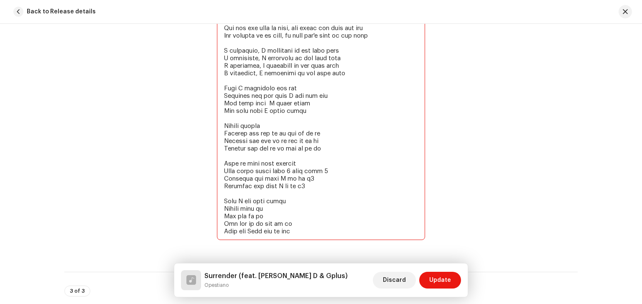
click at [304, 232] on textarea at bounding box center [321, 17] width 208 height 446
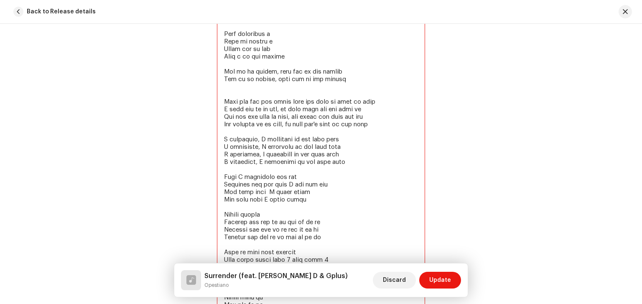
scroll to position [1766, 0]
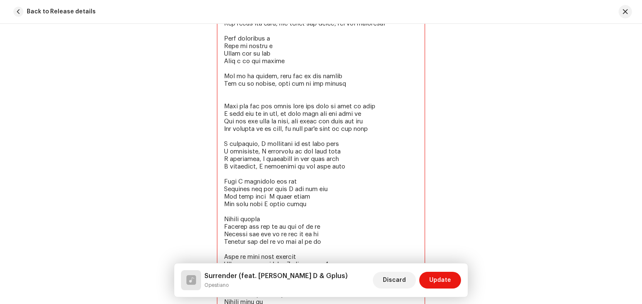
drag, startPoint x: 338, startPoint y: 74, endPoint x: 221, endPoint y: 107, distance: 122.0
click at [221, 107] on textarea at bounding box center [321, 117] width 208 height 461
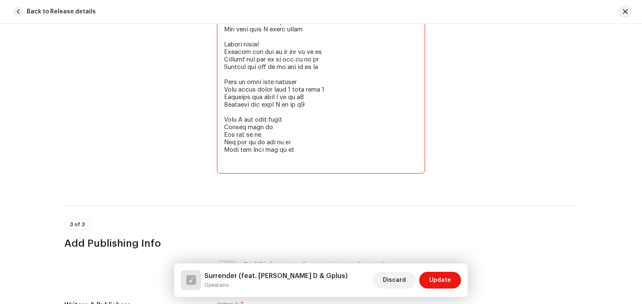
scroll to position [1881, 0]
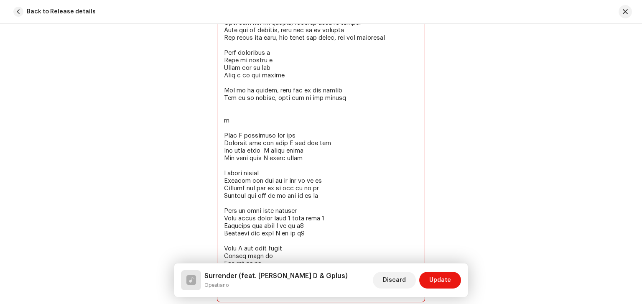
scroll to position [1752, 0]
click at [248, 135] on textarea at bounding box center [321, 101] width 208 height 401
click at [246, 124] on textarea at bounding box center [321, 101] width 208 height 401
paste textarea "Love the way you smile your [PERSON_NAME] make me lose my mind I love you no be…"
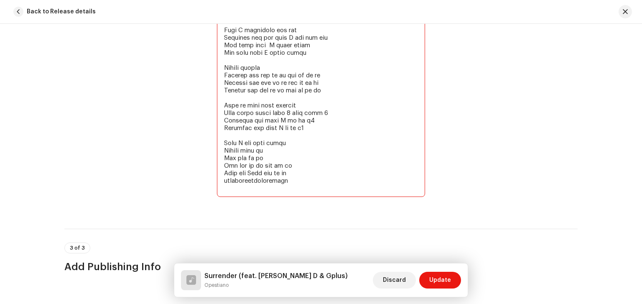
scroll to position [1913, 0]
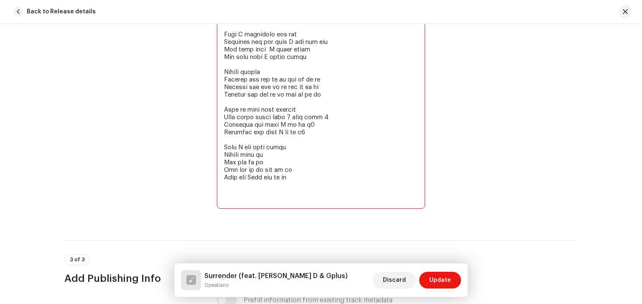
paste textarea "Love the way you smile your [PERSON_NAME] make me lose my mind I love you no be…"
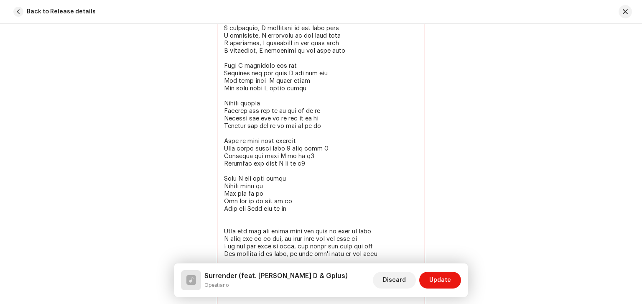
scroll to position [1889, 0]
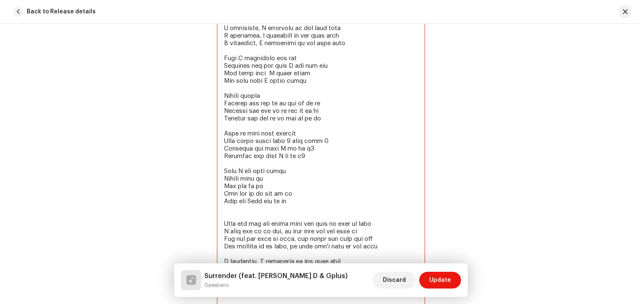
click at [304, 224] on textarea at bounding box center [321, 36] width 208 height 544
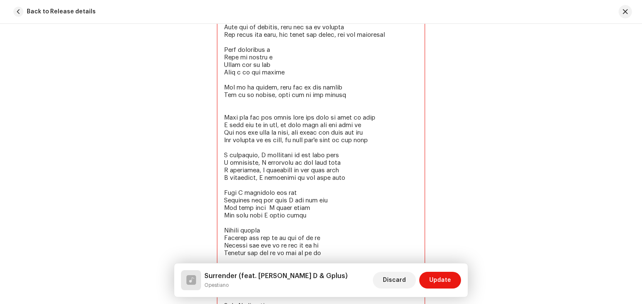
scroll to position [1754, 0]
click at [299, 120] on textarea at bounding box center [321, 171] width 208 height 544
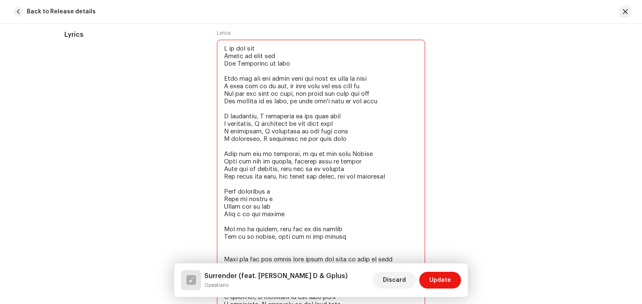
scroll to position [1613, 0]
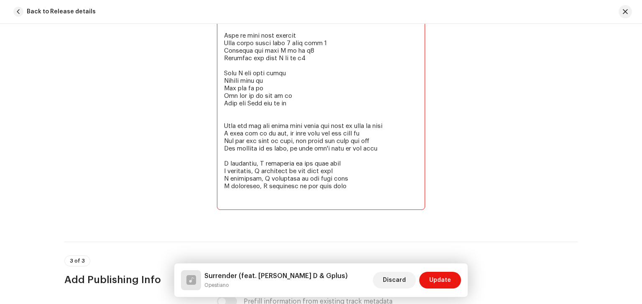
scroll to position [1988, 0]
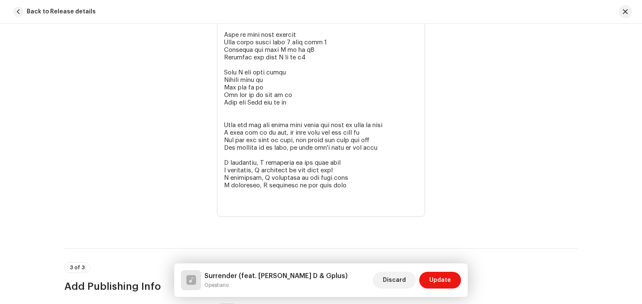
type textarea "I be the boy Gplus on this one Ahh Opestiano is here Love the way you smile you…"
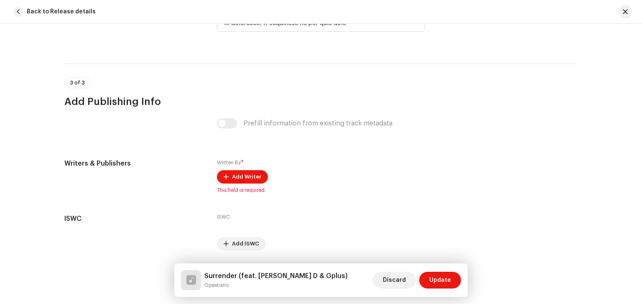
scroll to position [2163, 0]
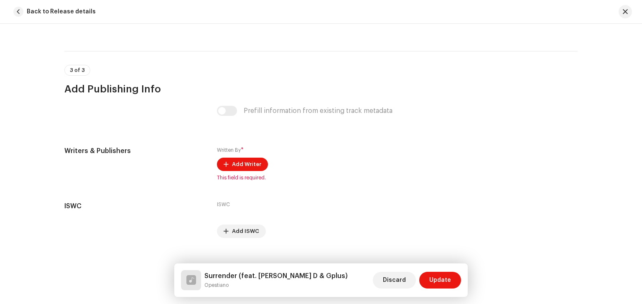
click at [250, 165] on span "Add Writer" at bounding box center [246, 164] width 29 height 17
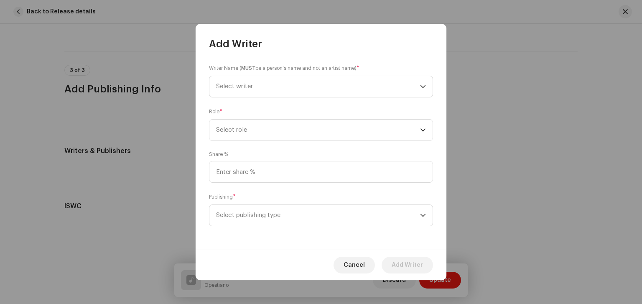
click at [361, 91] on span "Select writer" at bounding box center [318, 86] width 204 height 21
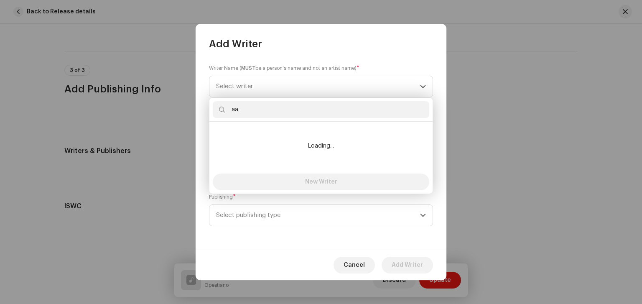
type input "a"
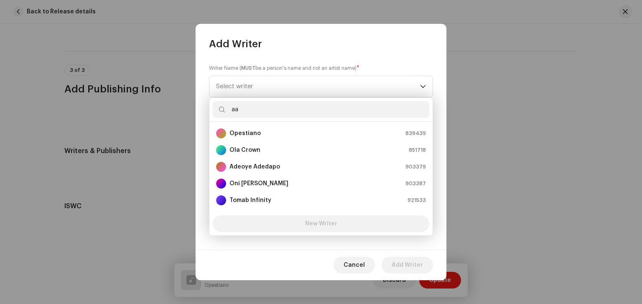
type input "aa"
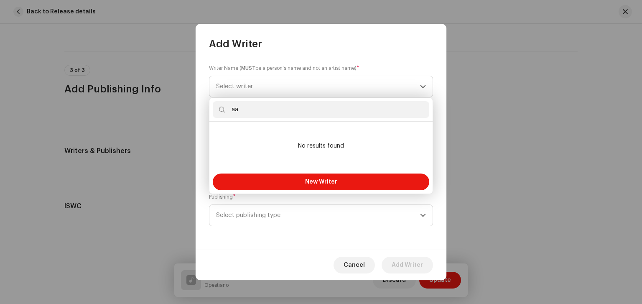
click at [244, 94] on span "Select writer" at bounding box center [318, 86] width 204 height 21
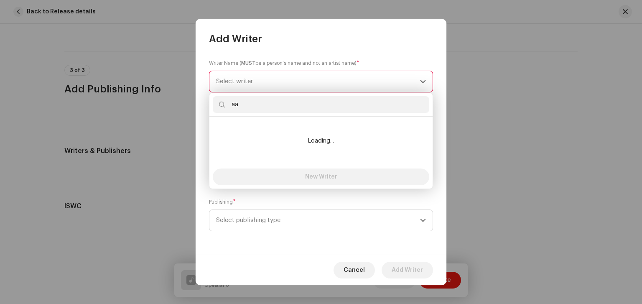
type input "a"
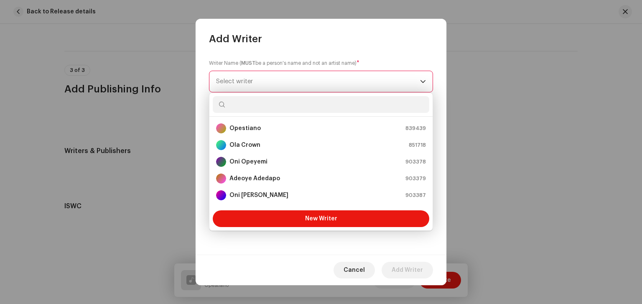
click at [266, 132] on div "Opestiano 839439" at bounding box center [321, 128] width 210 height 10
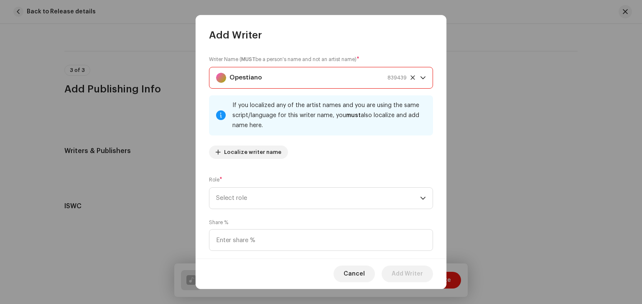
click at [420, 78] on icon "dropdown trigger" at bounding box center [423, 78] width 6 height 6
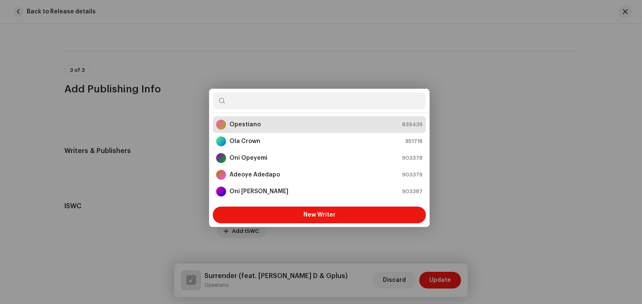
click at [479, 122] on div "Add Writer Writer Name ( MUST be a person's name and not an artist name) * Opes…" at bounding box center [321, 152] width 642 height 304
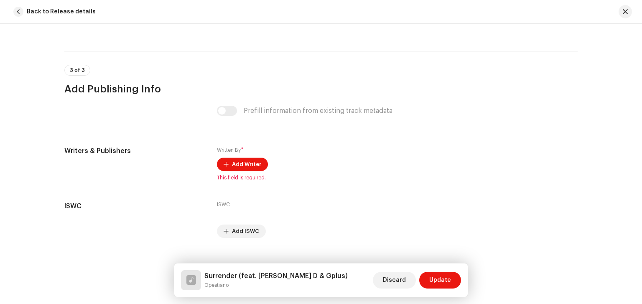
click at [239, 167] on span "Add Writer" at bounding box center [246, 164] width 29 height 17
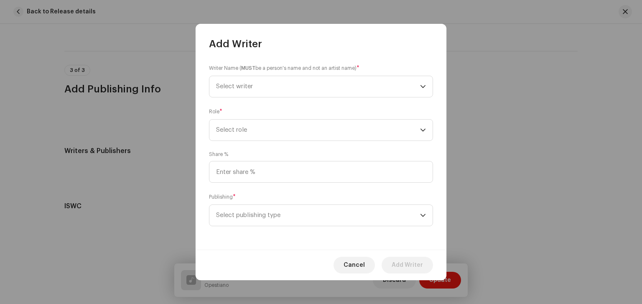
click at [371, 84] on span "Select writer" at bounding box center [318, 86] width 204 height 21
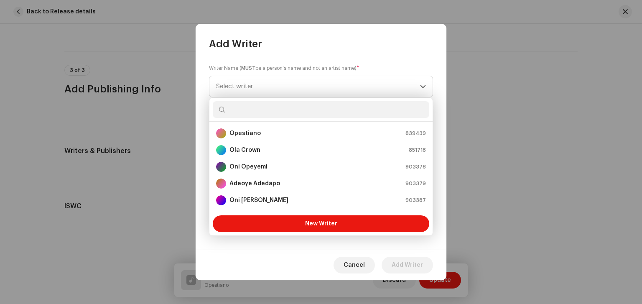
click at [292, 135] on div "Opestiano 839439" at bounding box center [321, 133] width 210 height 10
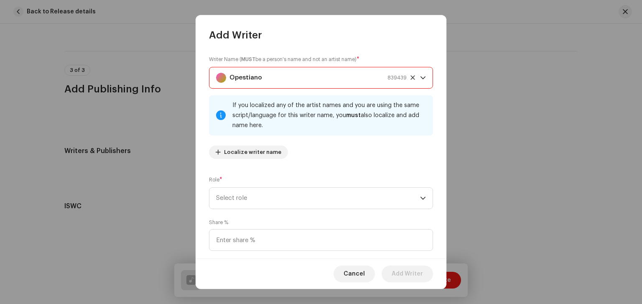
click at [410, 77] on icon at bounding box center [412, 78] width 4 height 4
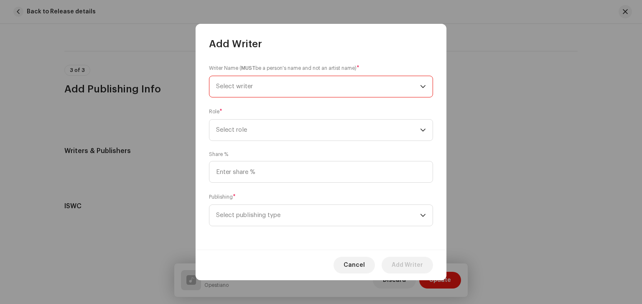
click at [335, 131] on span "Select role" at bounding box center [318, 129] width 204 height 21
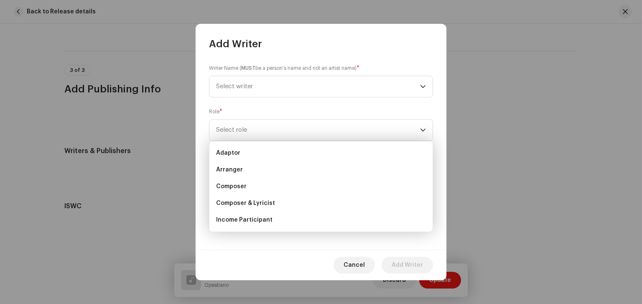
click at [269, 204] on span "Composer & Lyricist" at bounding box center [245, 203] width 59 height 8
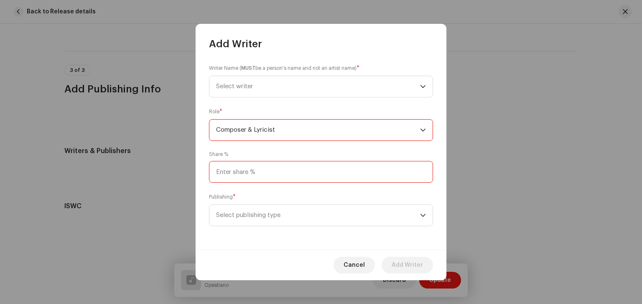
click at [291, 174] on input at bounding box center [321, 172] width 224 height 22
type input "100.00"
click at [288, 219] on span "Select publishing type" at bounding box center [318, 215] width 204 height 21
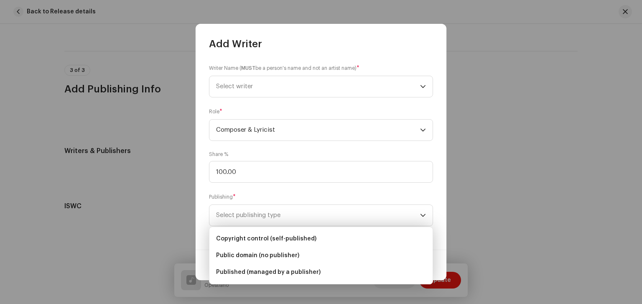
click at [305, 239] on span "Copyright control (self-published)" at bounding box center [266, 238] width 100 height 8
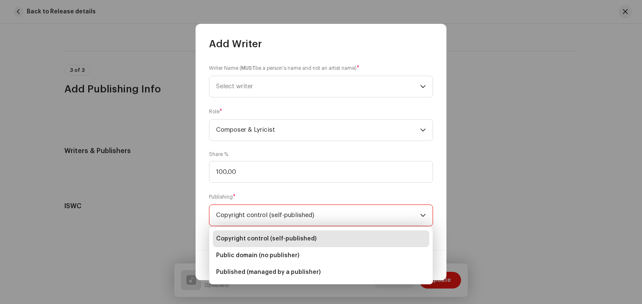
click at [303, 236] on span "Copyright control (self-published)" at bounding box center [266, 238] width 100 height 8
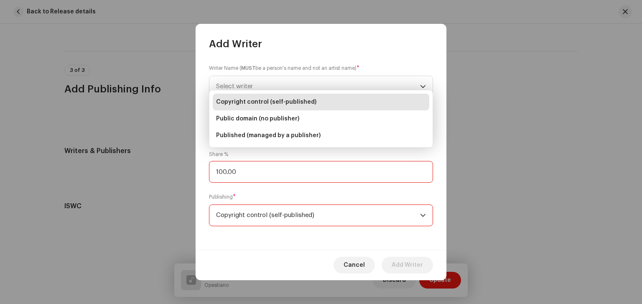
click at [363, 175] on input "100.00" at bounding box center [321, 172] width 224 height 22
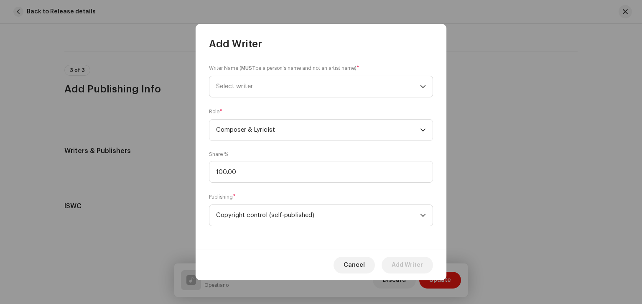
click at [358, 84] on span "Select writer" at bounding box center [318, 86] width 204 height 21
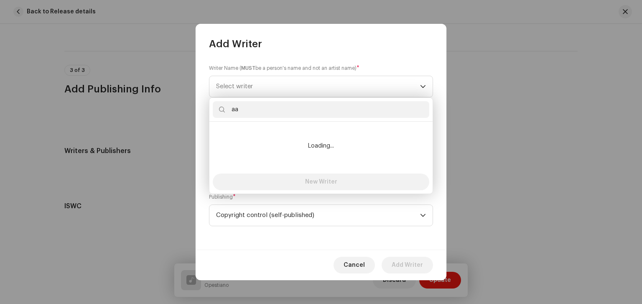
type input "a"
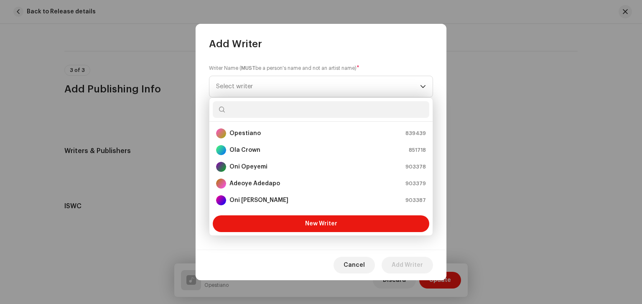
click at [263, 166] on strong "Oni Opeyemi" at bounding box center [248, 167] width 38 height 8
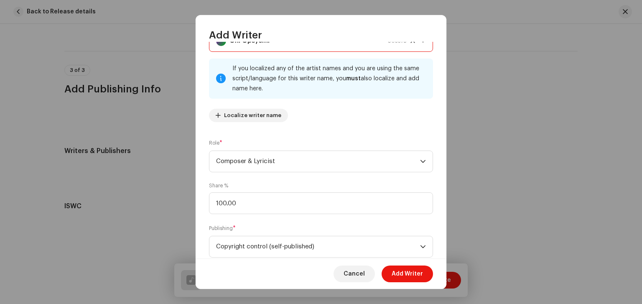
scroll to position [59, 0]
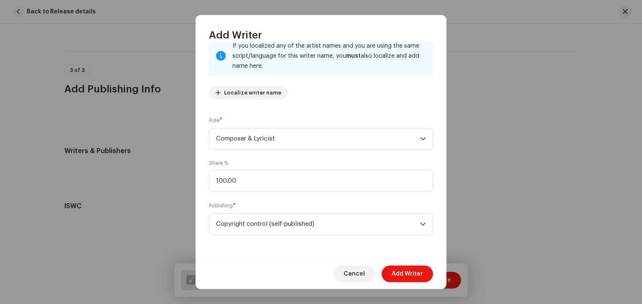
click at [419, 272] on span "Add Writer" at bounding box center [407, 273] width 31 height 17
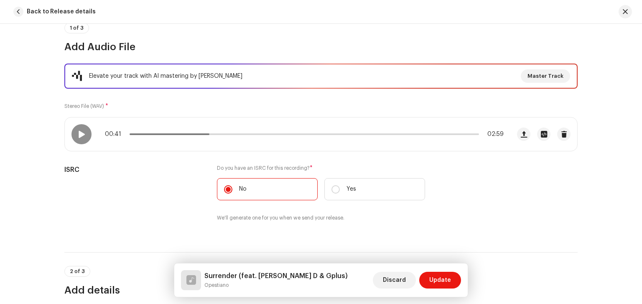
scroll to position [75, 0]
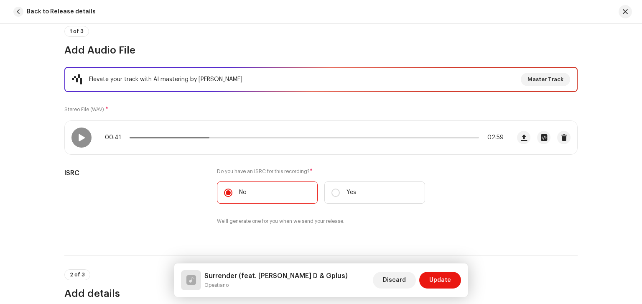
click at [440, 280] on span "Update" at bounding box center [440, 280] width 22 height 17
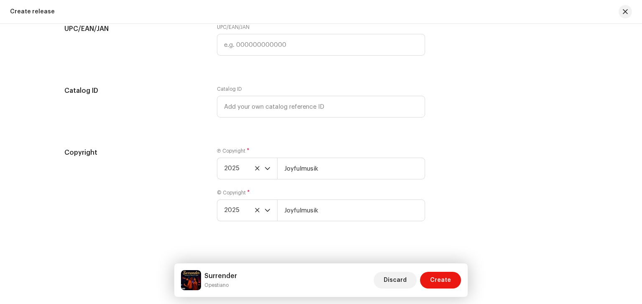
scroll to position [1454, 0]
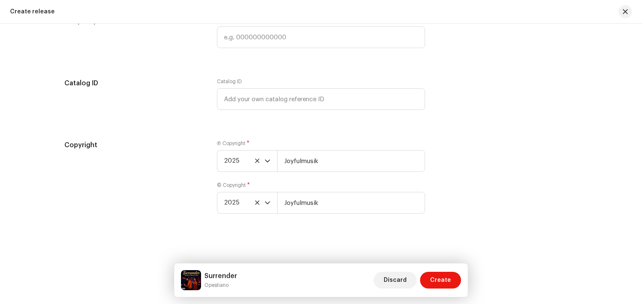
click at [449, 282] on span "Create" at bounding box center [440, 280] width 21 height 17
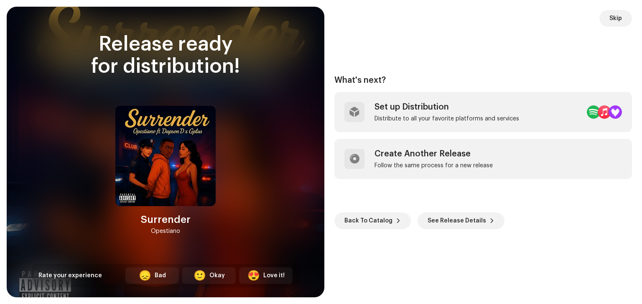
click at [470, 119] on div "Distribute to all your favorite platforms and services" at bounding box center [446, 118] width 145 height 7
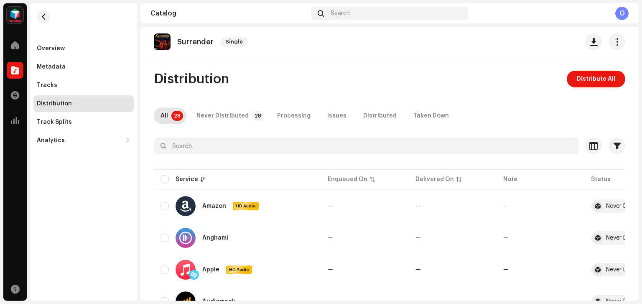
click at [602, 78] on span "Distribute All" at bounding box center [596, 79] width 38 height 17
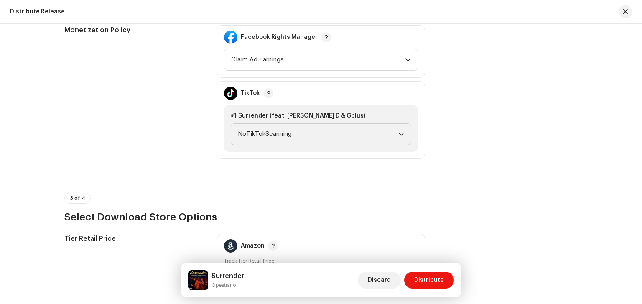
scroll to position [908, 0]
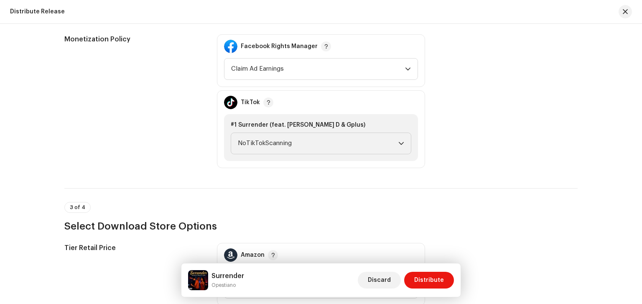
click at [399, 142] on icon "dropdown trigger" at bounding box center [401, 143] width 6 height 6
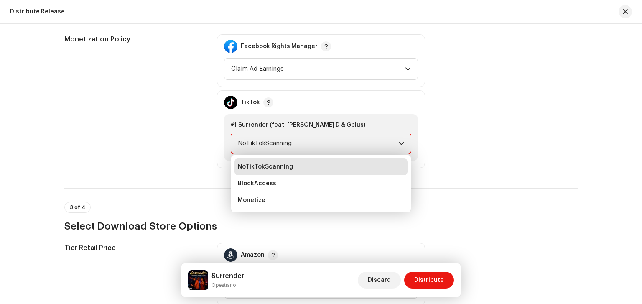
click at [318, 202] on li "Monetize" at bounding box center [320, 200] width 173 height 17
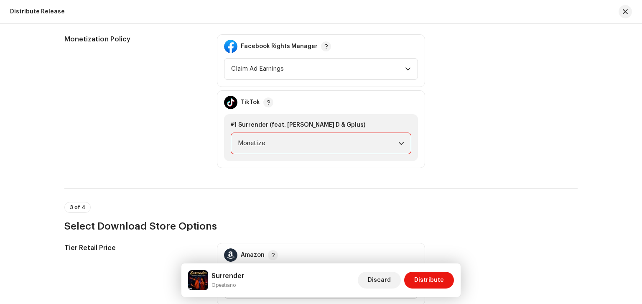
click at [394, 73] on span "Claim Ad Earnings" at bounding box center [318, 68] width 174 height 21
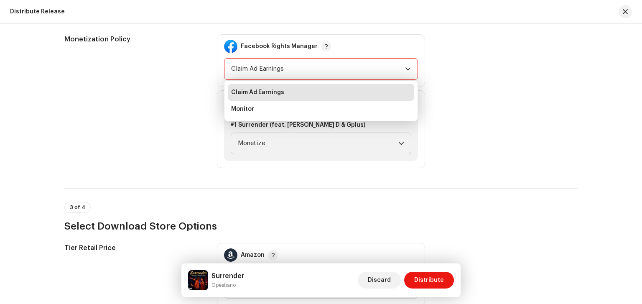
click at [461, 76] on div "Monetization Policy Facebook Rights Manager Claim Ad Earnings Claim Ad Earnings…" at bounding box center [320, 101] width 513 height 134
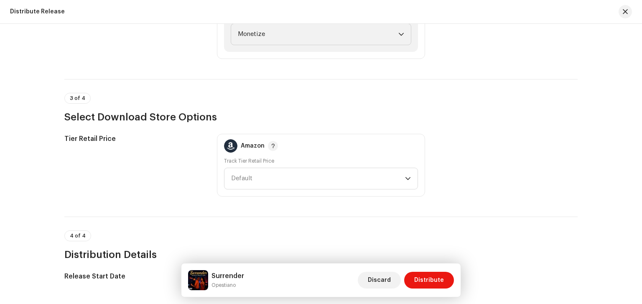
scroll to position [1017, 0]
click at [406, 177] on icon "dropdown trigger" at bounding box center [408, 178] width 6 height 6
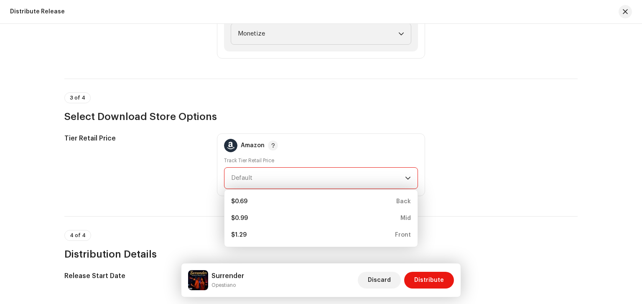
click at [495, 119] on h3 "Select Download Store Options" at bounding box center [320, 116] width 513 height 13
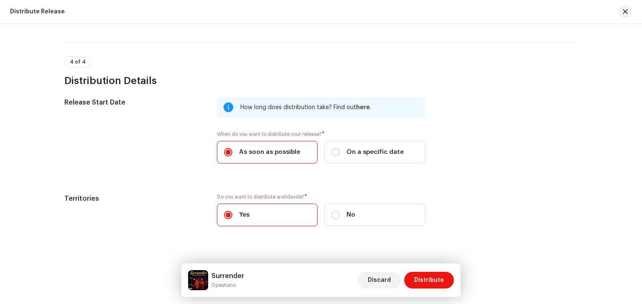
scroll to position [1203, 0]
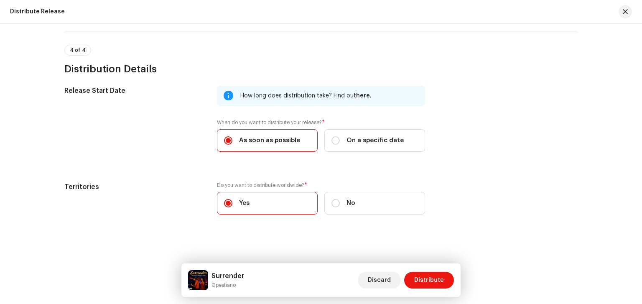
click at [348, 141] on span "On a specific date" at bounding box center [374, 140] width 57 height 9
click at [340, 141] on input "On a specific date" at bounding box center [335, 140] width 8 height 8
radio input "true"
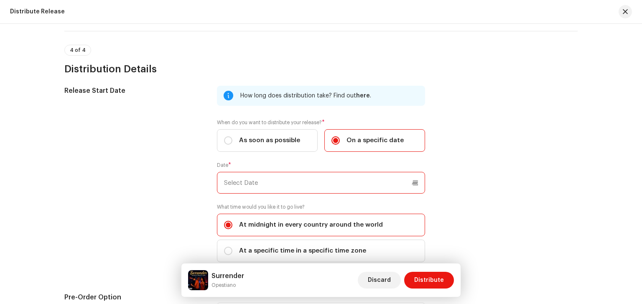
click at [335, 181] on input "text" at bounding box center [321, 183] width 208 height 22
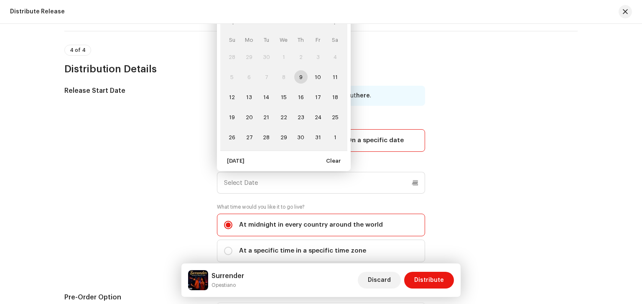
click at [247, 116] on span "20" at bounding box center [248, 116] width 13 height 13
type input "[DATE]"
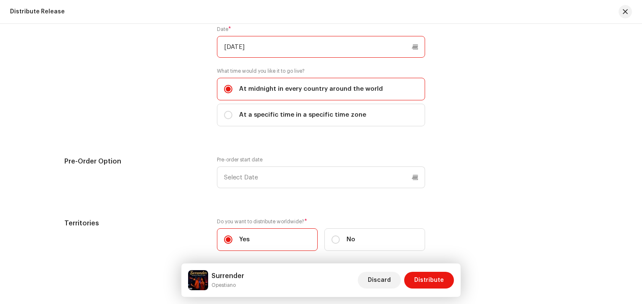
scroll to position [1375, 0]
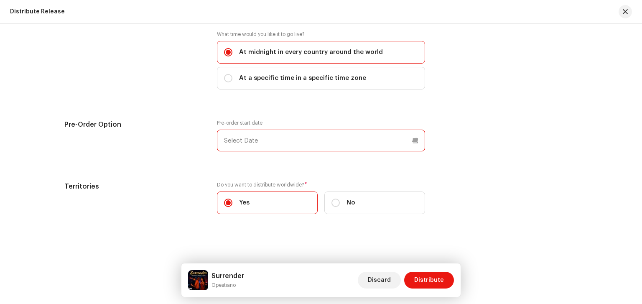
click at [348, 139] on p-datepicker at bounding box center [321, 141] width 208 height 22
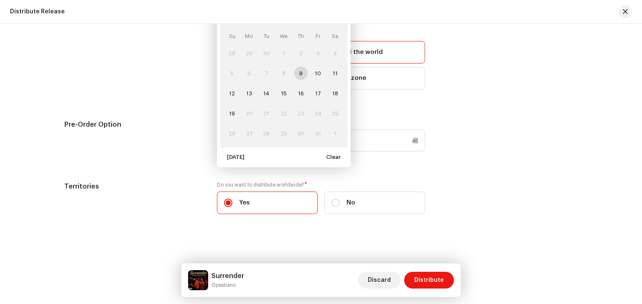
click at [317, 92] on span "17" at bounding box center [317, 92] width 13 height 13
type input "[DATE]"
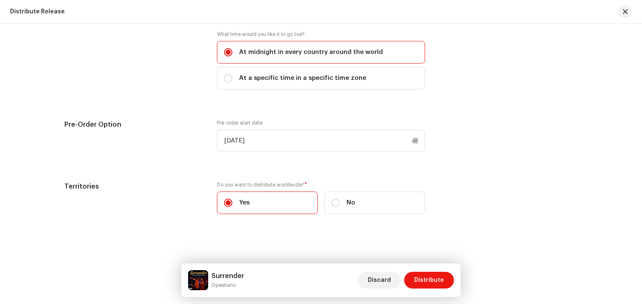
click at [441, 275] on span "Distribute" at bounding box center [429, 280] width 30 height 17
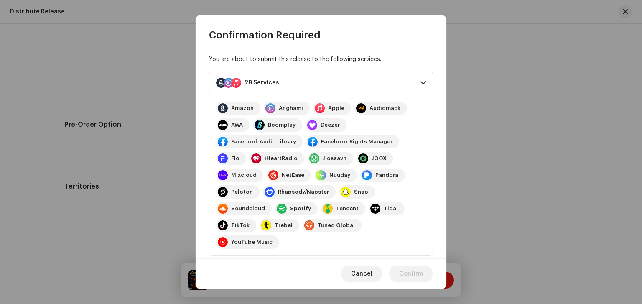
click at [432, 278] on div "Cancel Confirm" at bounding box center [321, 273] width 251 height 31
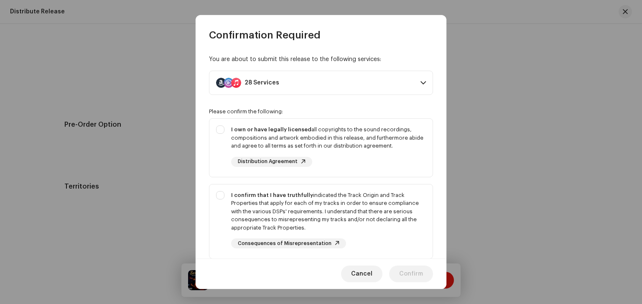
click at [220, 137] on div "I own or have legally licensed all copyrights to the sound recordings, composit…" at bounding box center [320, 146] width 223 height 55
checkbox input "true"
click at [219, 184] on div "I confirm that I have truthfully indicated the Track Origin and Track Propertie…" at bounding box center [320, 219] width 223 height 71
checkbox input "true"
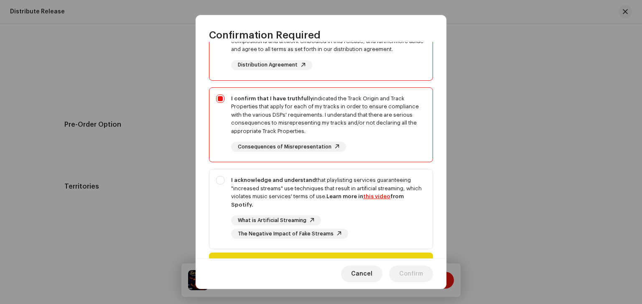
scroll to position [117, 0]
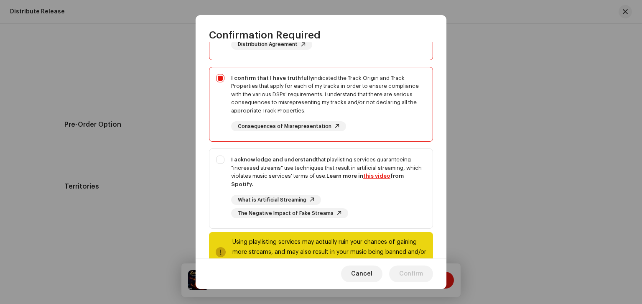
click at [224, 162] on div "I acknowledge and understand that playlisting services guaranteeing "increased …" at bounding box center [320, 187] width 223 height 76
checkbox input "true"
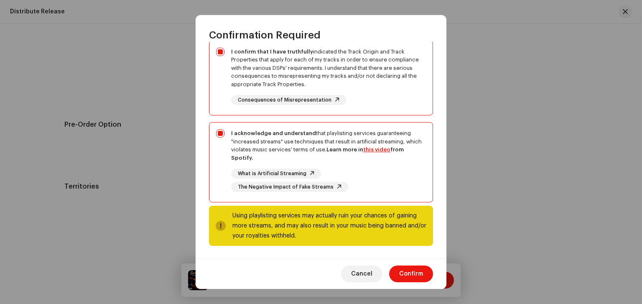
click at [412, 279] on span "Confirm" at bounding box center [411, 273] width 24 height 17
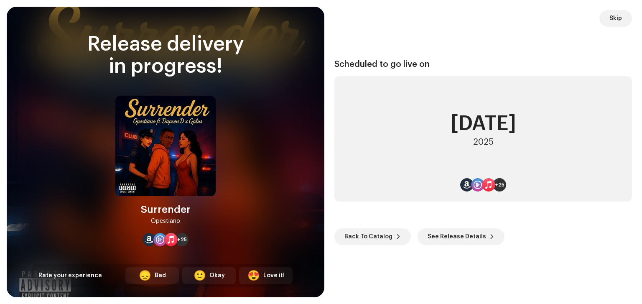
click at [475, 234] on span "See Release Details" at bounding box center [456, 236] width 58 height 17
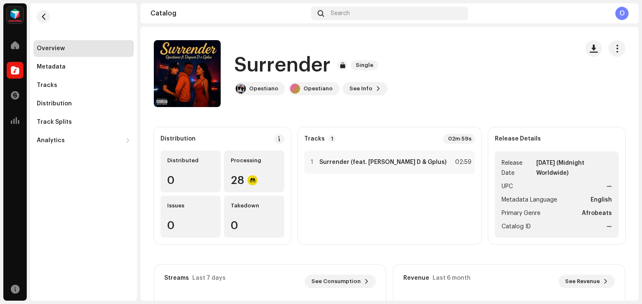
click at [376, 88] on span at bounding box center [378, 88] width 5 height 7
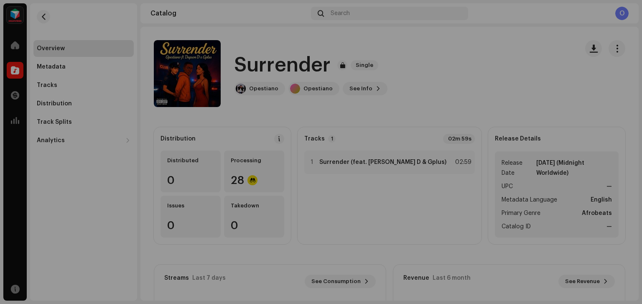
click at [489, 77] on div "Surrender 3047861 Metadata Distribution Metadata Language English Release Title…" at bounding box center [321, 152] width 642 height 304
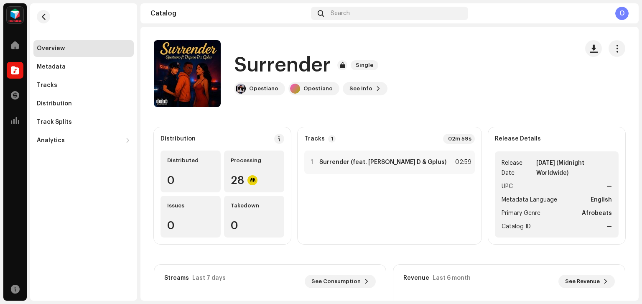
click at [426, 162] on strong "Surrender (feat. [PERSON_NAME] D & Gplus)" at bounding box center [382, 162] width 127 height 7
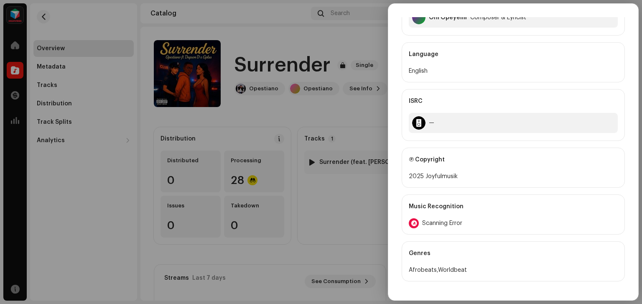
scroll to position [315, 0]
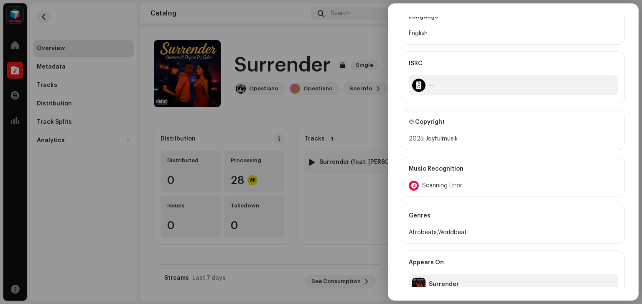
click at [132, 184] on div at bounding box center [321, 152] width 642 height 304
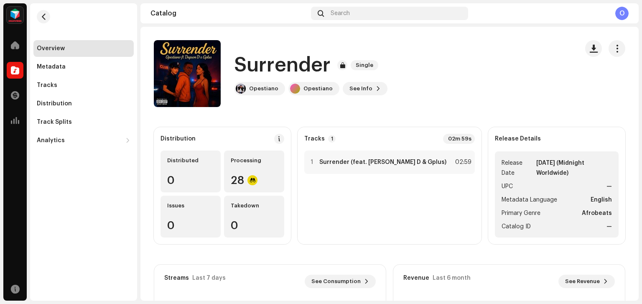
click at [13, 95] on span at bounding box center [15, 95] width 8 height 7
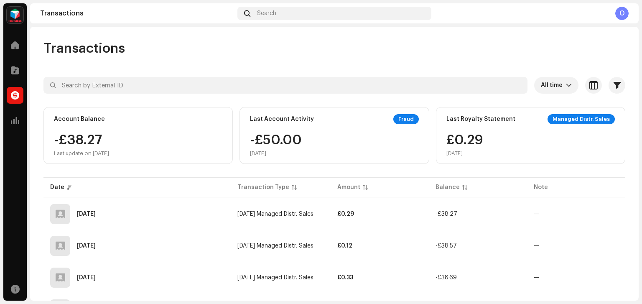
click at [15, 47] on span at bounding box center [15, 45] width 8 height 7
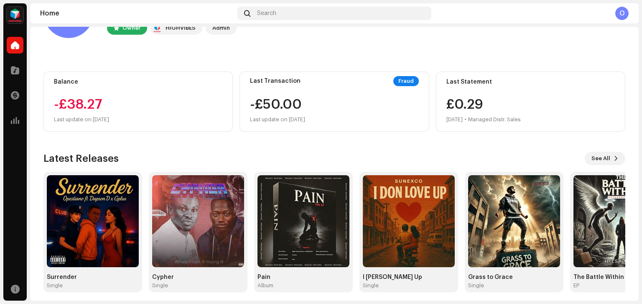
scroll to position [57, 0]
